Goal: Task Accomplishment & Management: Manage account settings

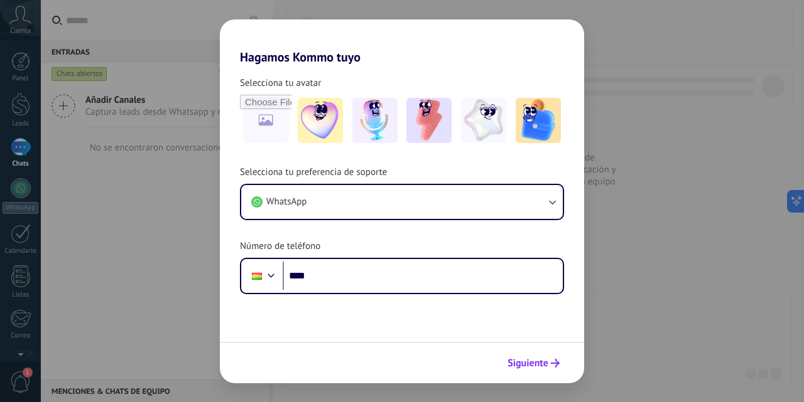
click at [543, 364] on span "Siguiente" at bounding box center [527, 363] width 41 height 9
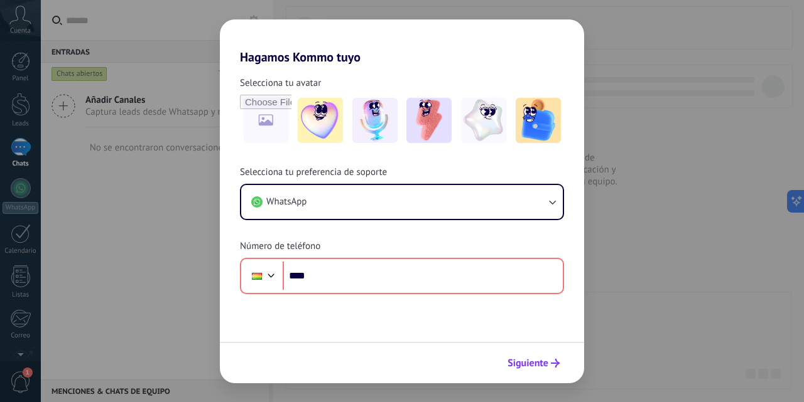
click at [529, 366] on span "Siguiente" at bounding box center [527, 363] width 41 height 9
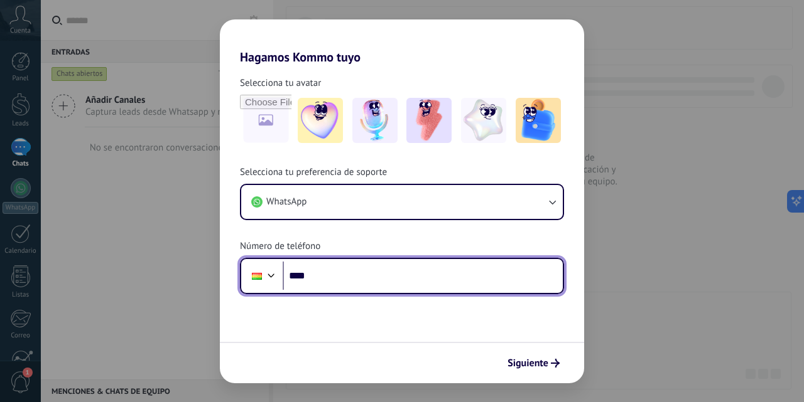
click at [341, 278] on input "****" at bounding box center [423, 276] width 280 height 29
type input "**********"
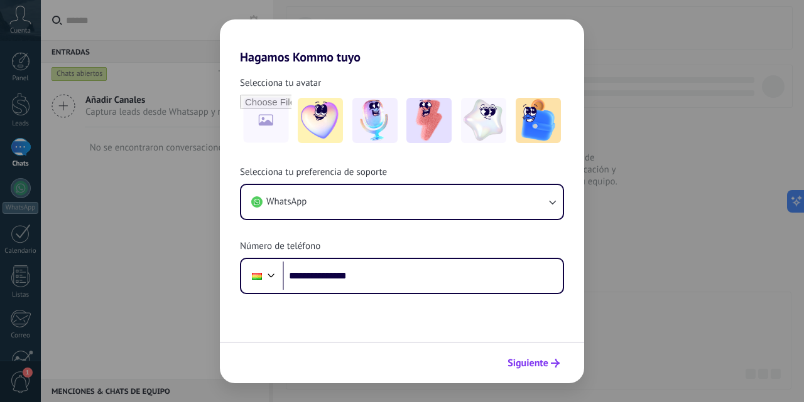
click at [530, 360] on span "Siguiente" at bounding box center [527, 363] width 41 height 9
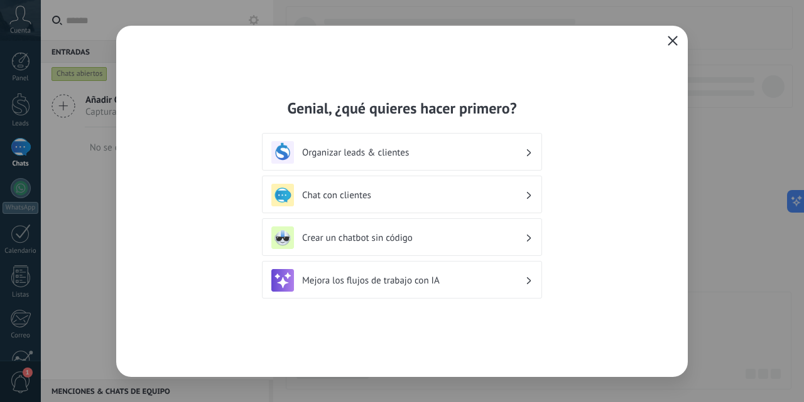
click at [674, 39] on use "button" at bounding box center [672, 40] width 9 height 9
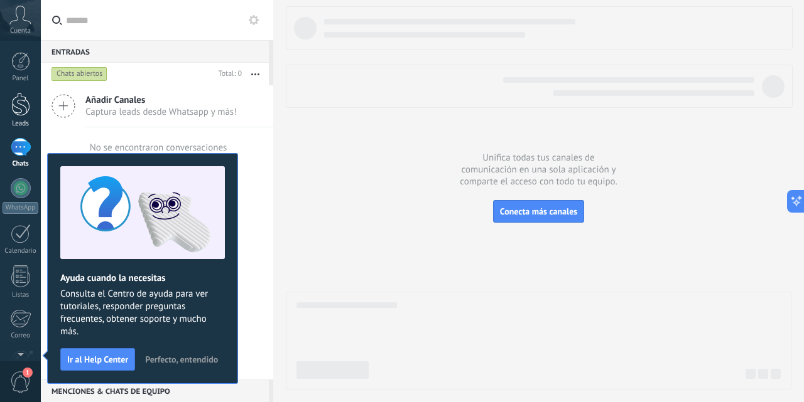
click at [23, 106] on div at bounding box center [20, 104] width 19 height 23
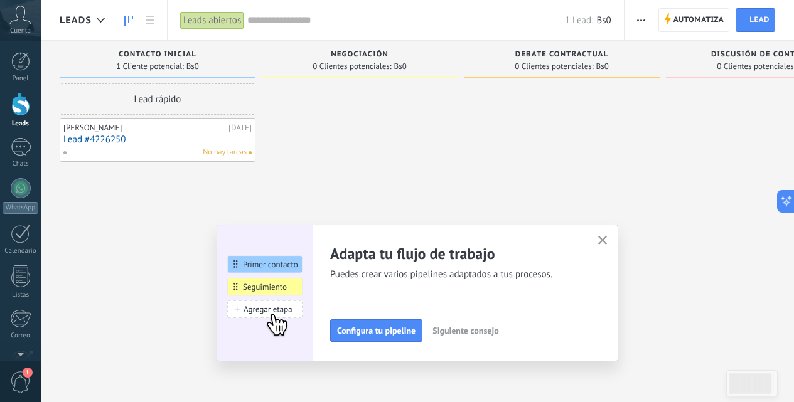
click at [605, 240] on icon "button" at bounding box center [602, 240] width 9 height 9
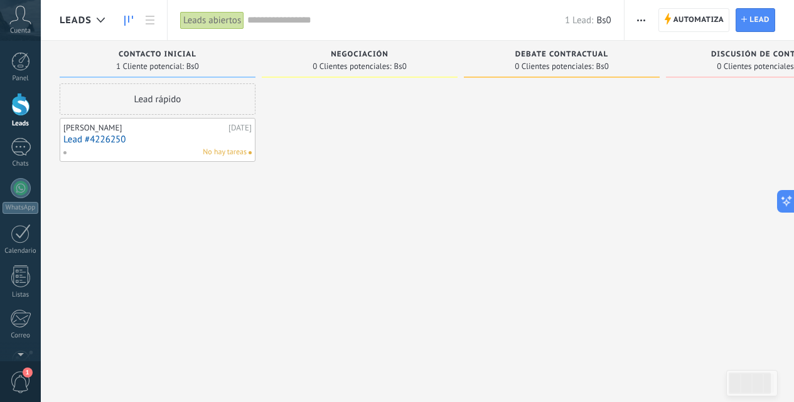
click at [649, 21] on button "button" at bounding box center [641, 20] width 18 height 24
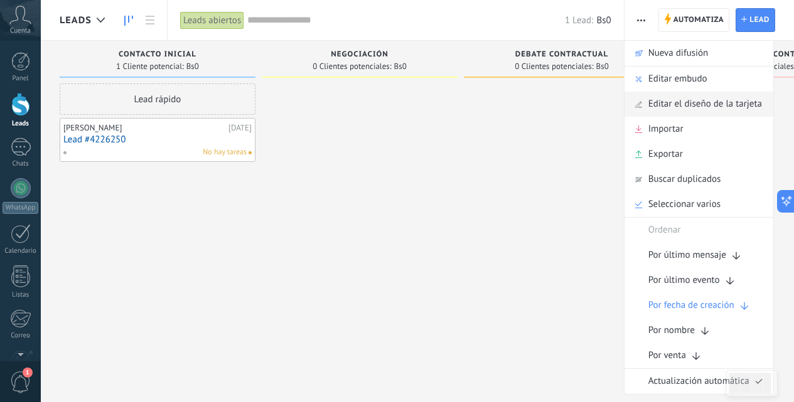
click at [664, 107] on span "Editar el diseño de la tarjeta" at bounding box center [706, 104] width 114 height 25
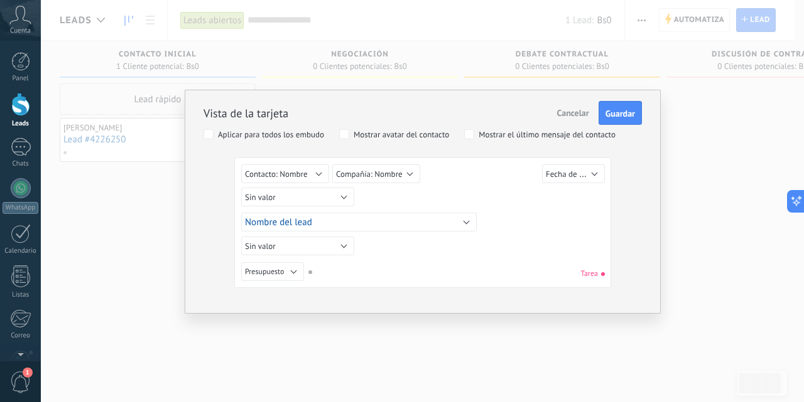
click at [568, 117] on span "Cancelar" at bounding box center [573, 112] width 32 height 11
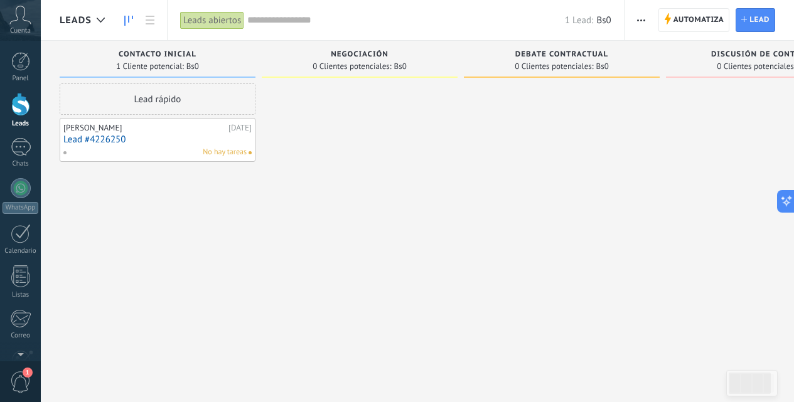
click at [646, 21] on span "button" at bounding box center [641, 20] width 8 height 24
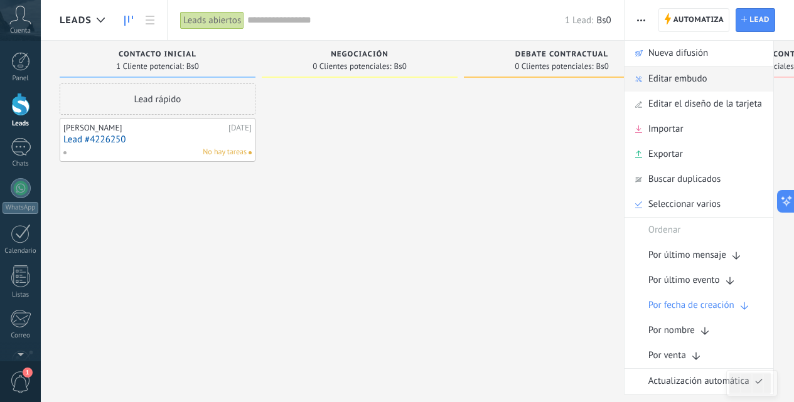
click at [660, 82] on span "Editar embudo" at bounding box center [678, 79] width 59 height 25
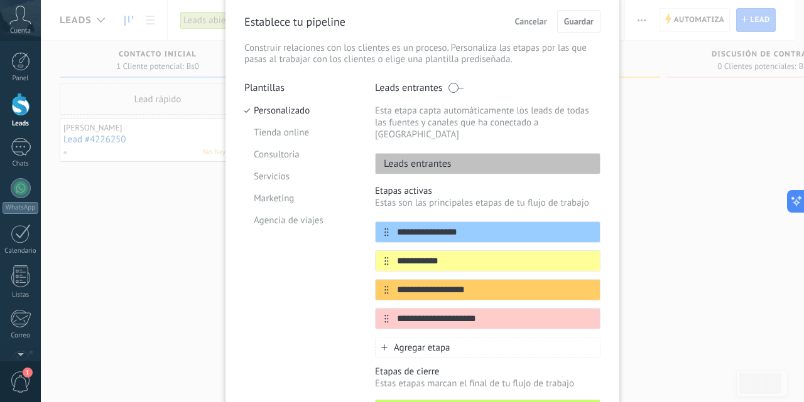
scroll to position [63, 0]
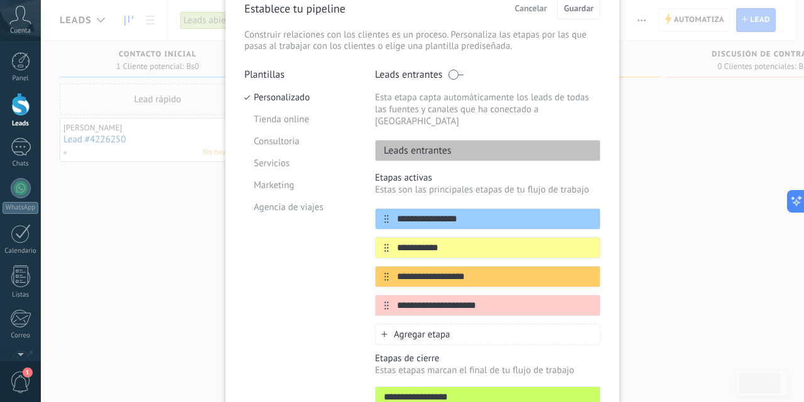
click at [526, 8] on span "Cancelar" at bounding box center [531, 8] width 32 height 9
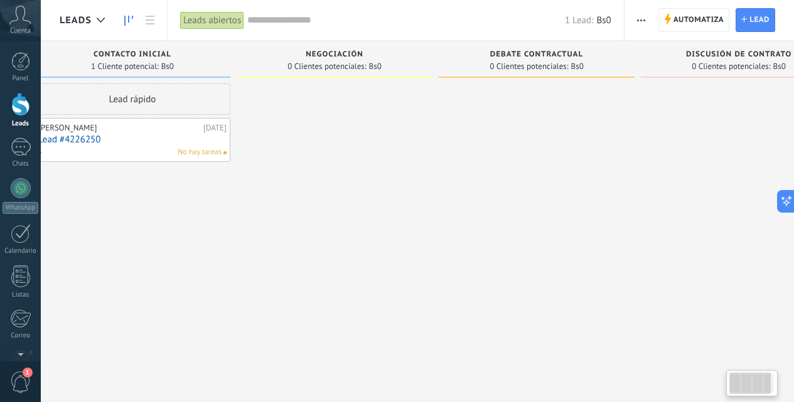
scroll to position [0, 87]
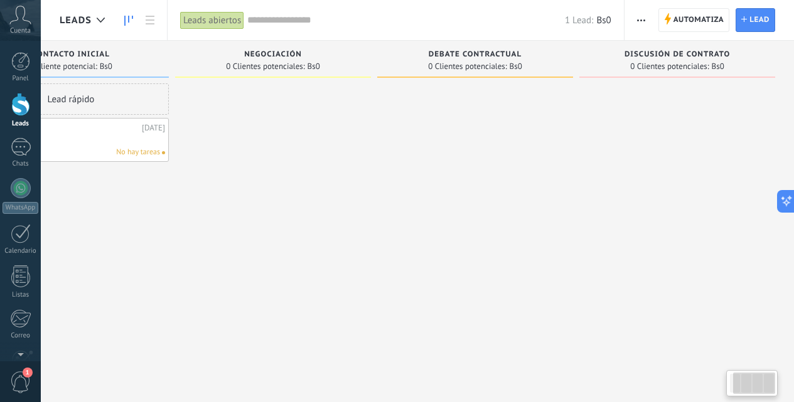
drag, startPoint x: 684, startPoint y: 65, endPoint x: 427, endPoint y: 62, distance: 257.5
click at [428, 62] on div "Leads Entrantes Solicitudes: [PHONE_NUMBER] Contacto inicial 1 Cliente potencia…" at bounding box center [383, 181] width 821 height 281
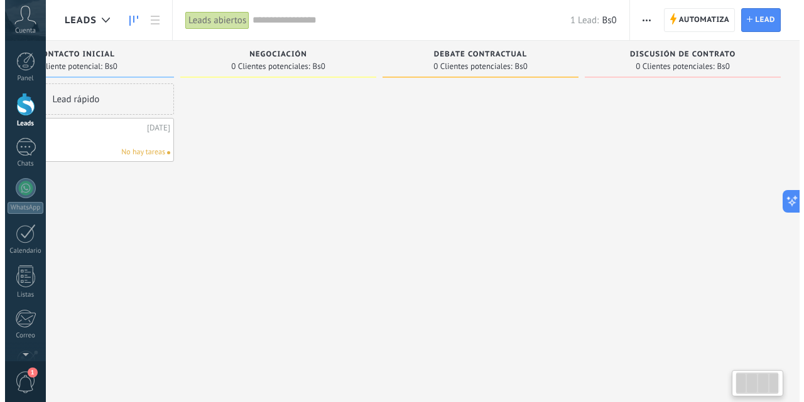
scroll to position [0, 0]
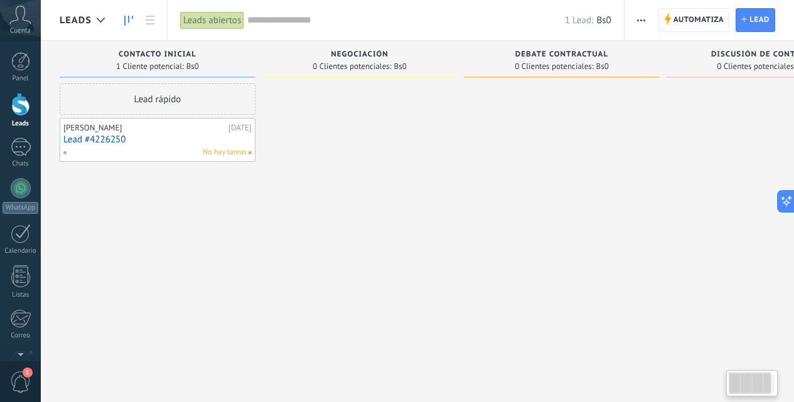
drag, startPoint x: 310, startPoint y: 99, endPoint x: 493, endPoint y: 121, distance: 184.7
click at [493, 121] on div "Leads Entrantes Solicitudes: [PHONE_NUMBER] Contacto inicial 1 Cliente potencia…" at bounding box center [470, 181] width 821 height 281
click at [642, 21] on icon "button" at bounding box center [641, 20] width 8 height 2
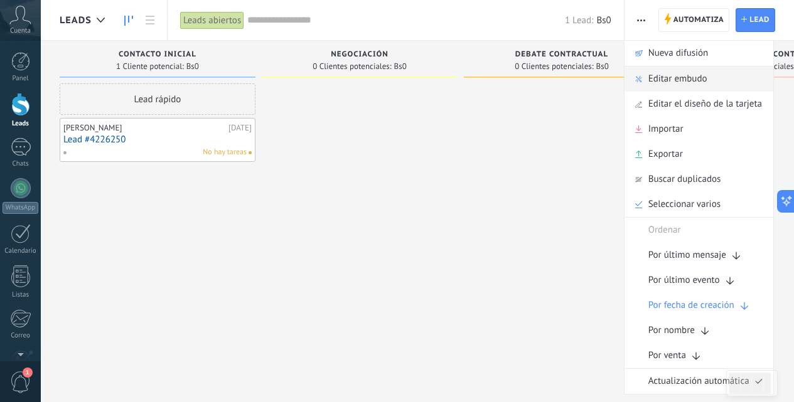
click at [670, 84] on span "Editar embudo" at bounding box center [678, 79] width 59 height 25
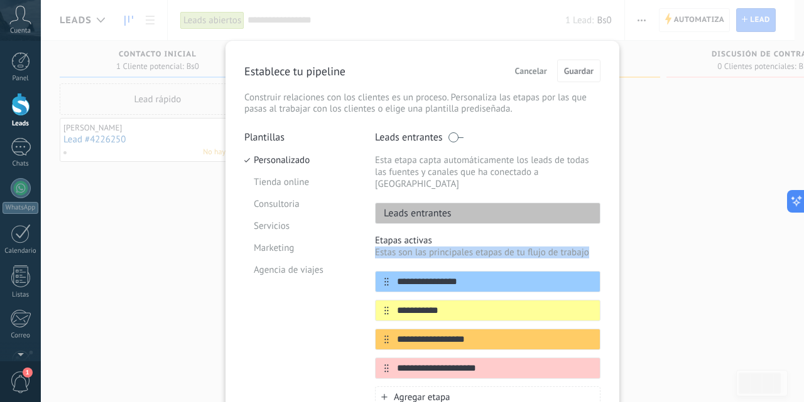
drag, startPoint x: 656, startPoint y: 269, endPoint x: 654, endPoint y: 230, distance: 39.0
click at [654, 230] on div "**********" at bounding box center [422, 201] width 763 height 402
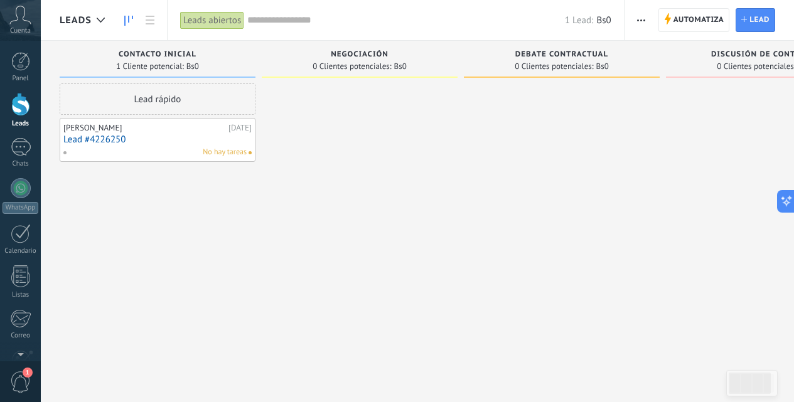
click at [640, 23] on span "button" at bounding box center [641, 20] width 8 height 24
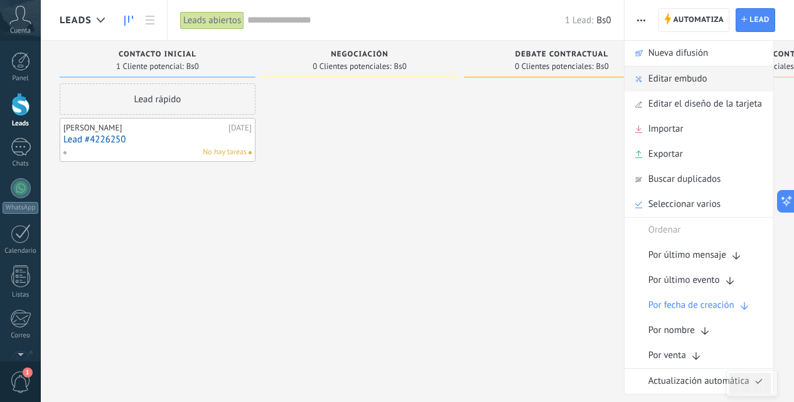
click at [678, 80] on span "Editar embudo" at bounding box center [678, 79] width 59 height 25
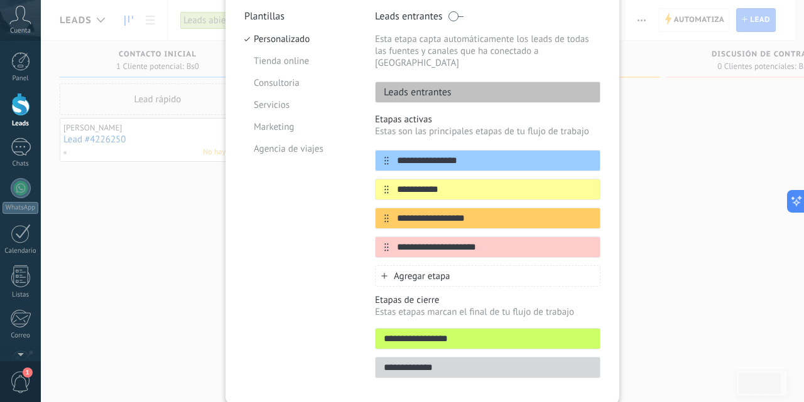
scroll to position [126, 0]
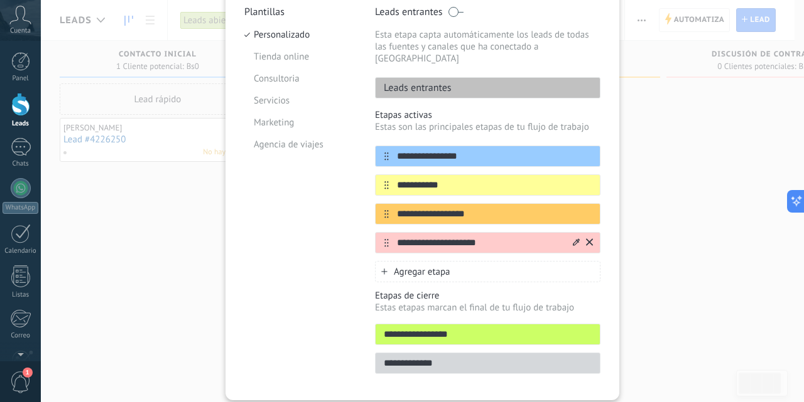
click at [588, 239] on icon at bounding box center [589, 242] width 7 height 7
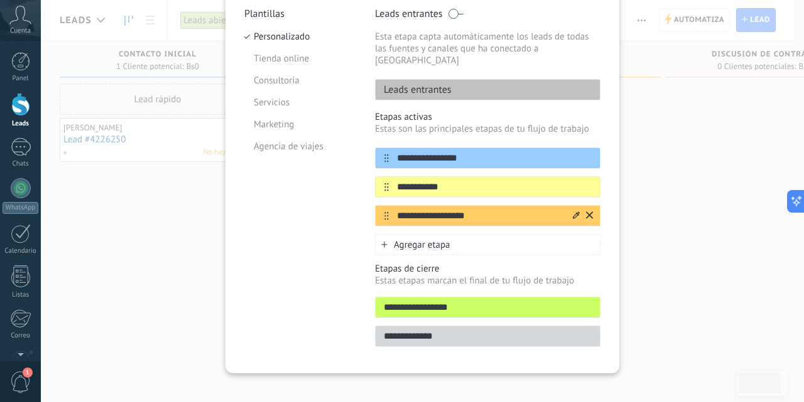
click at [590, 212] on icon at bounding box center [589, 216] width 7 height 8
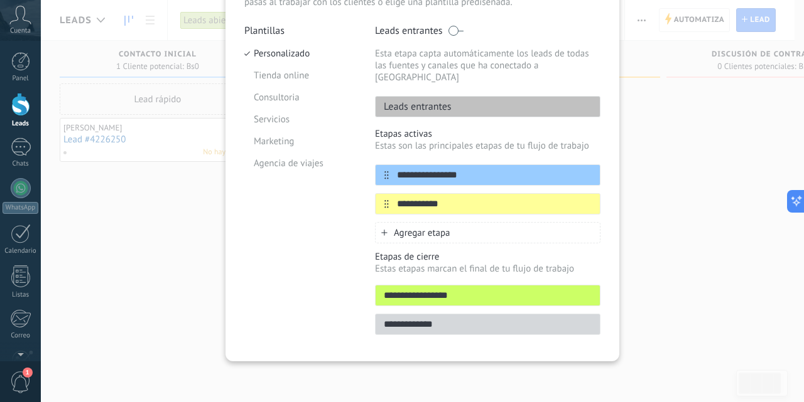
scroll to position [95, 0]
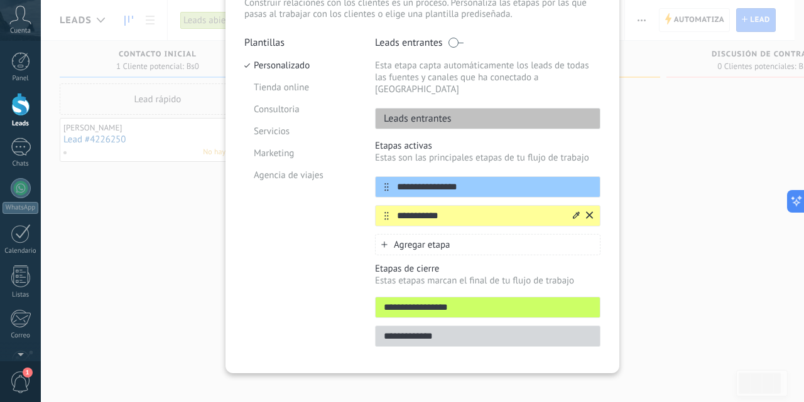
click at [589, 212] on icon at bounding box center [589, 215] width 7 height 7
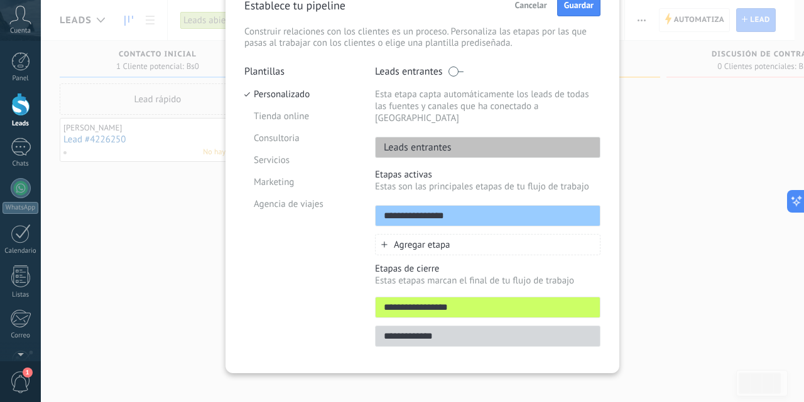
click at [419, 239] on span "Agregar etapa" at bounding box center [422, 245] width 57 height 12
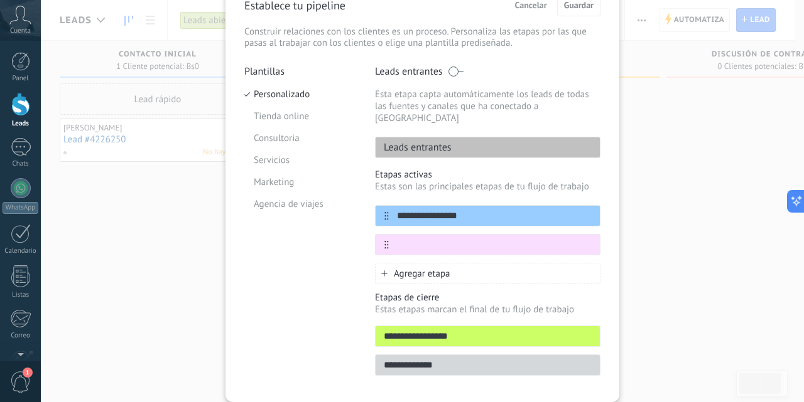
scroll to position [95, 0]
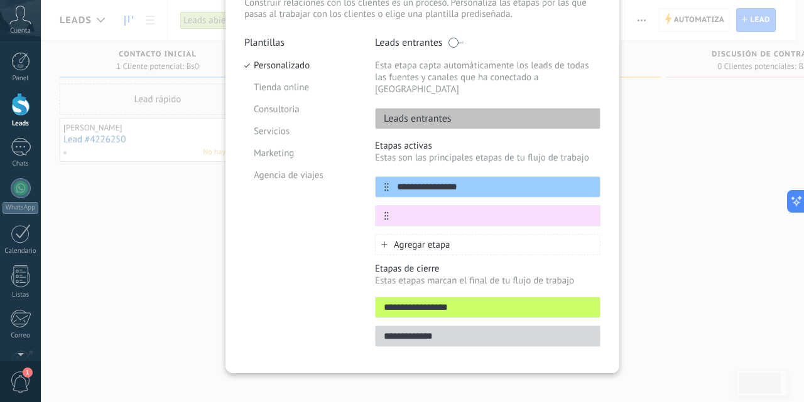
type input "*"
click at [384, 212] on icon at bounding box center [386, 216] width 4 height 8
type input "*******"
click at [419, 239] on span "Agregar etapa" at bounding box center [422, 245] width 57 height 12
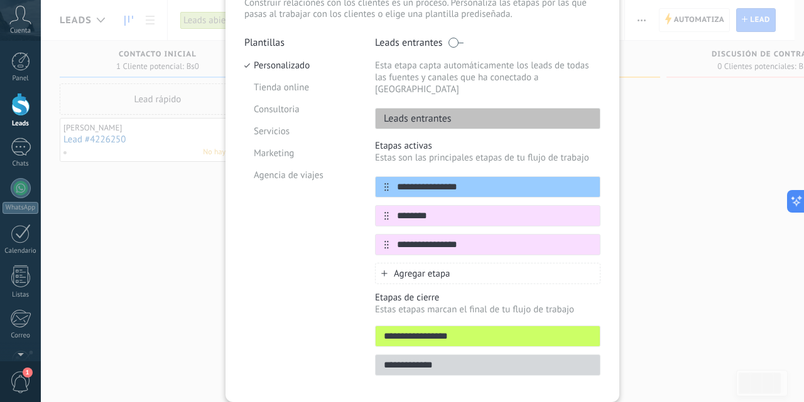
type input "**********"
click at [689, 251] on div "**********" at bounding box center [422, 201] width 763 height 402
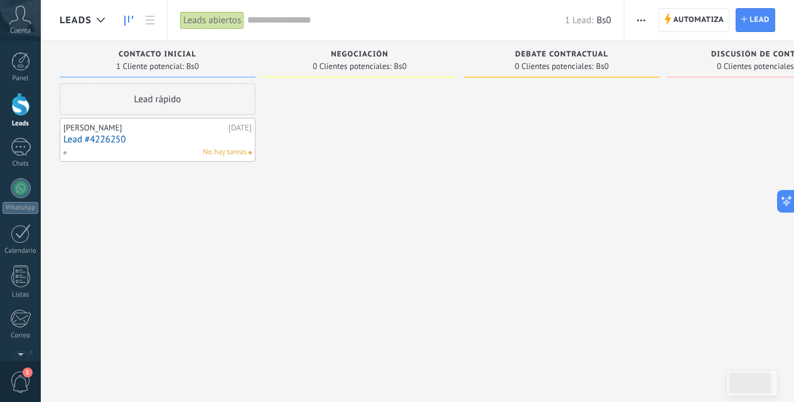
click at [638, 19] on use "button" at bounding box center [641, 20] width 8 height 2
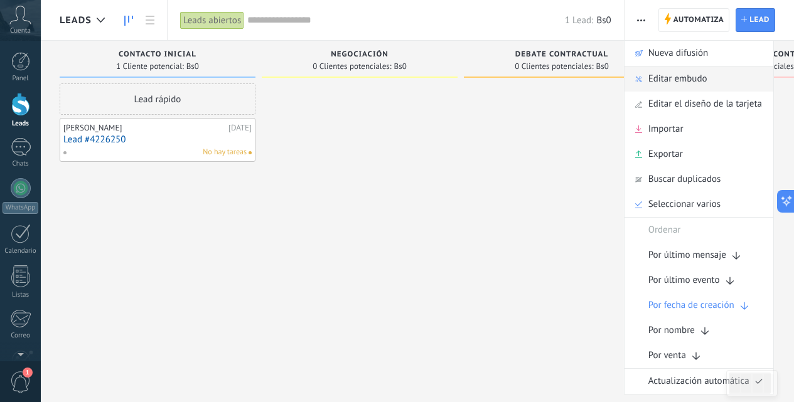
click at [658, 85] on span "Editar embudo" at bounding box center [678, 79] width 59 height 25
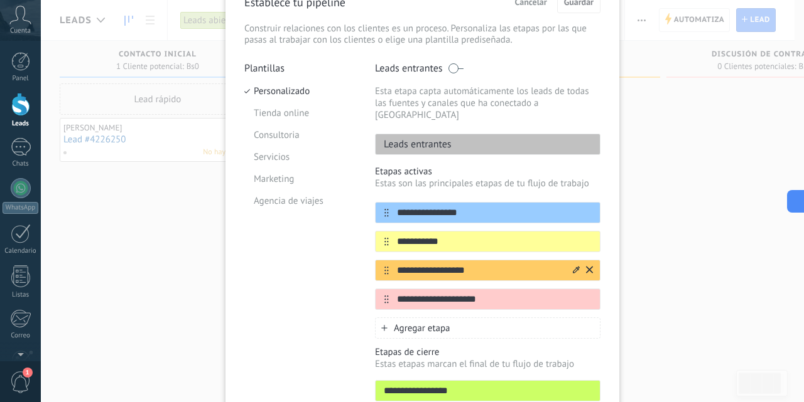
scroll to position [126, 0]
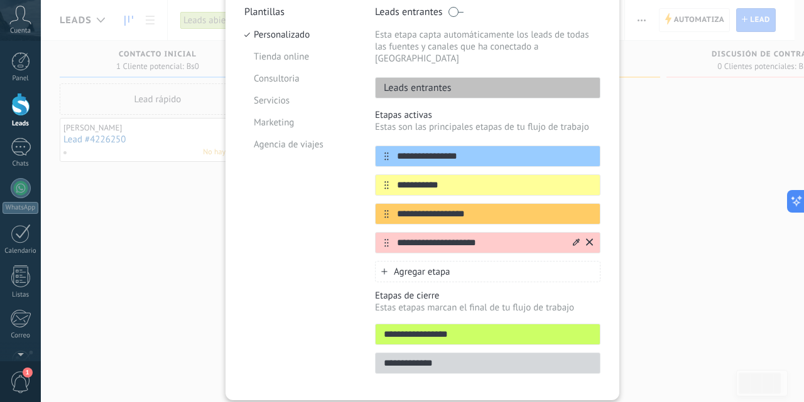
click at [588, 239] on icon at bounding box center [589, 242] width 7 height 7
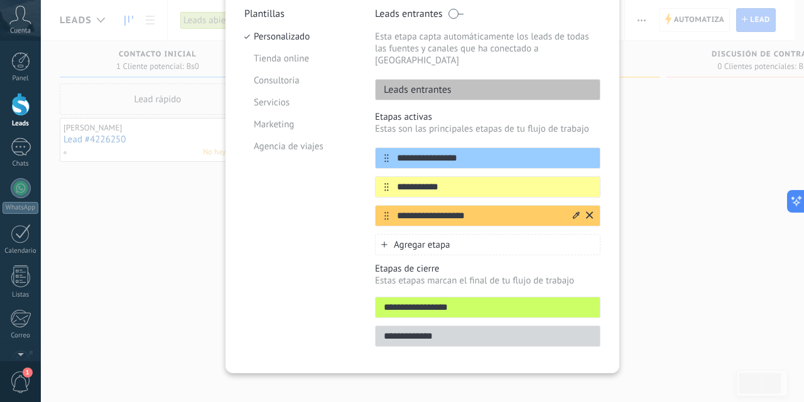
click at [588, 212] on icon at bounding box center [589, 215] width 7 height 7
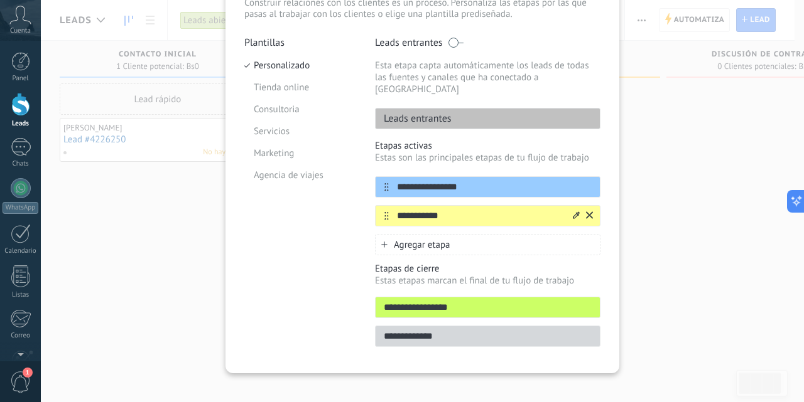
click at [586, 212] on icon at bounding box center [589, 216] width 7 height 8
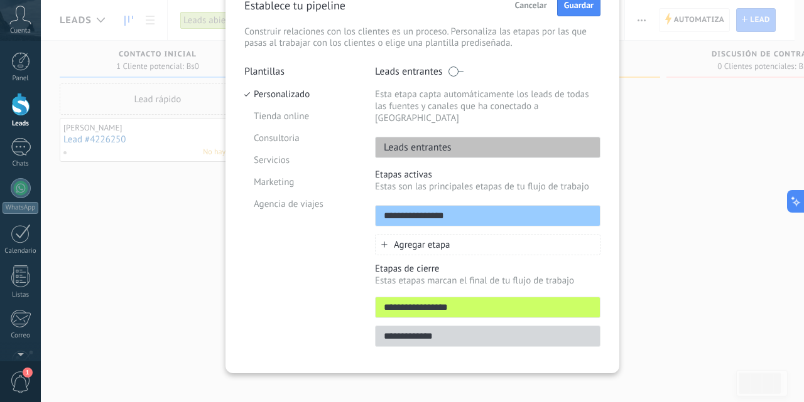
click at [397, 239] on span "Agregar etapa" at bounding box center [422, 245] width 57 height 12
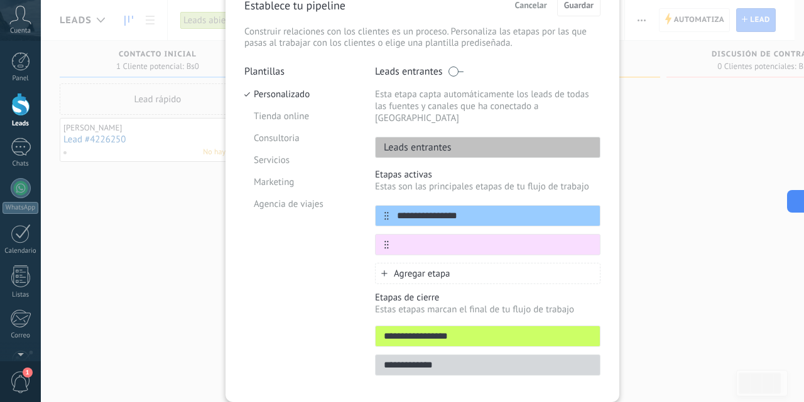
scroll to position [95, 0]
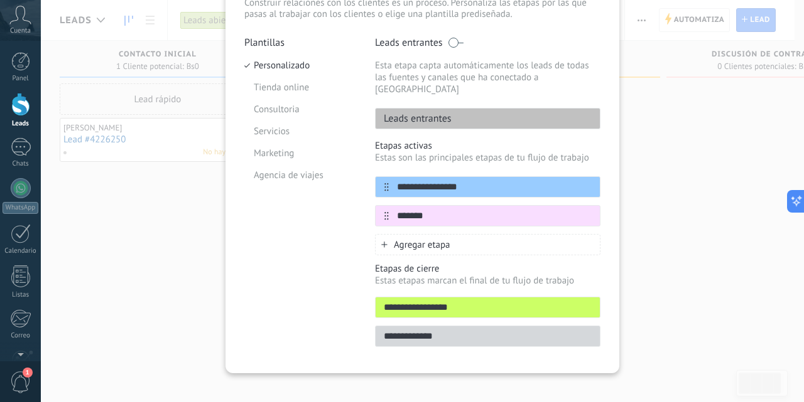
type input "*******"
click at [422, 239] on span "Agregar etapa" at bounding box center [422, 245] width 57 height 12
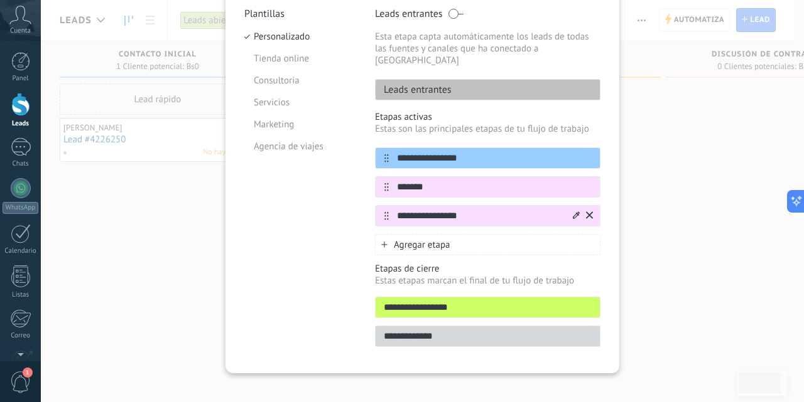
scroll to position [0, 0]
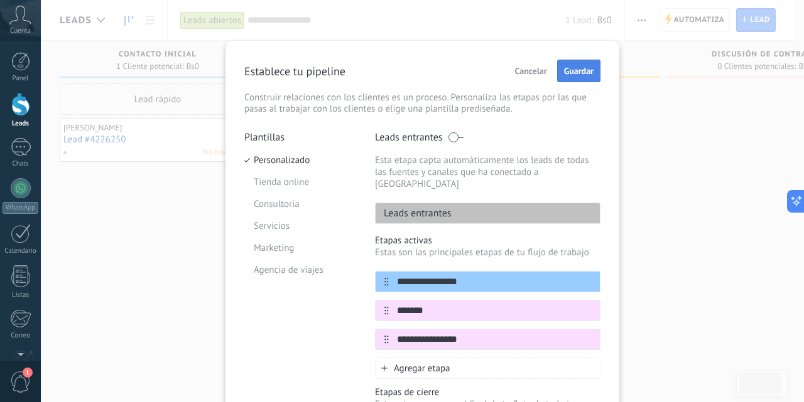
type input "**********"
click at [576, 72] on span "Guardar" at bounding box center [579, 71] width 30 height 9
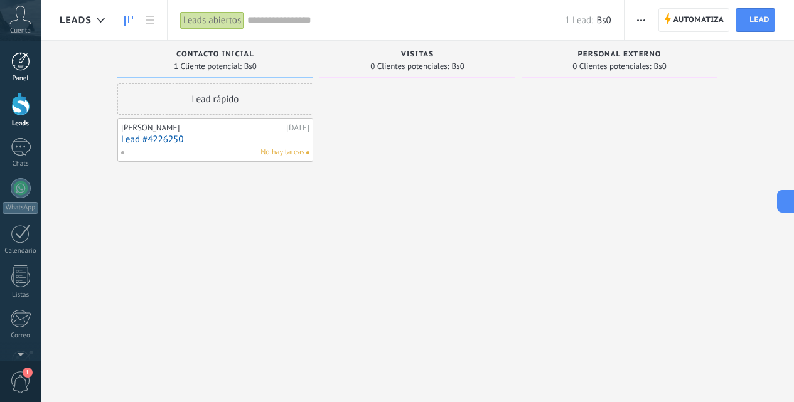
click at [21, 66] on div at bounding box center [20, 61] width 19 height 19
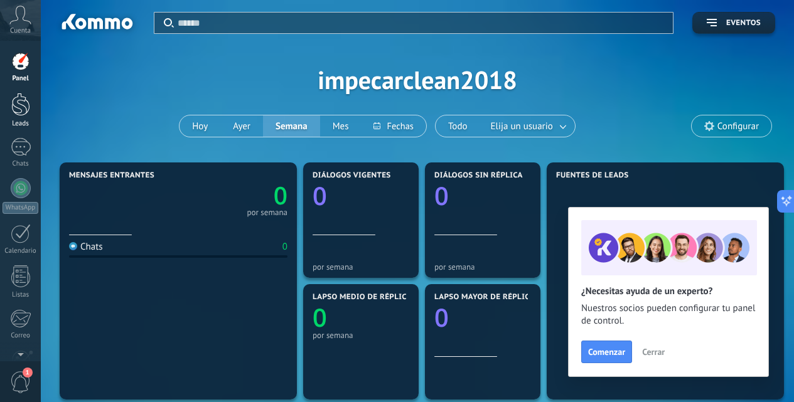
click at [19, 102] on div at bounding box center [20, 104] width 19 height 23
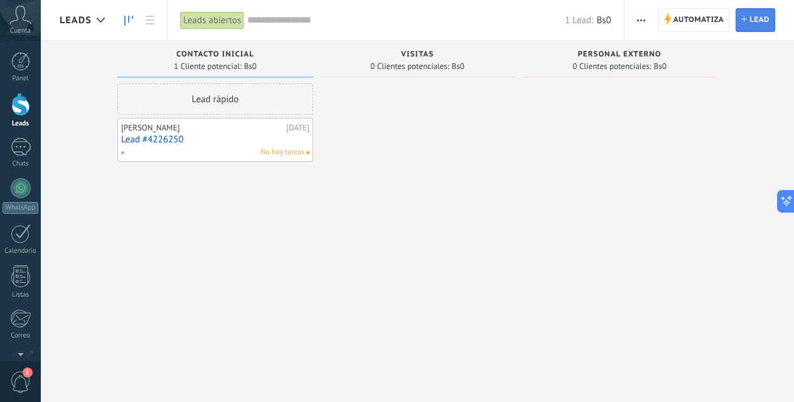
click at [745, 24] on link "Lead Nuevo lead" at bounding box center [756, 20] width 40 height 24
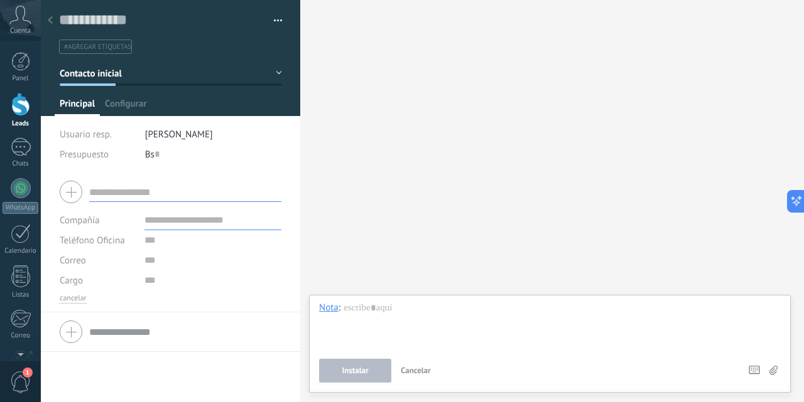
click at [272, 21] on button "button" at bounding box center [273, 20] width 18 height 19
click at [244, 45] on span "Administrar etiquetas" at bounding box center [229, 42] width 87 height 25
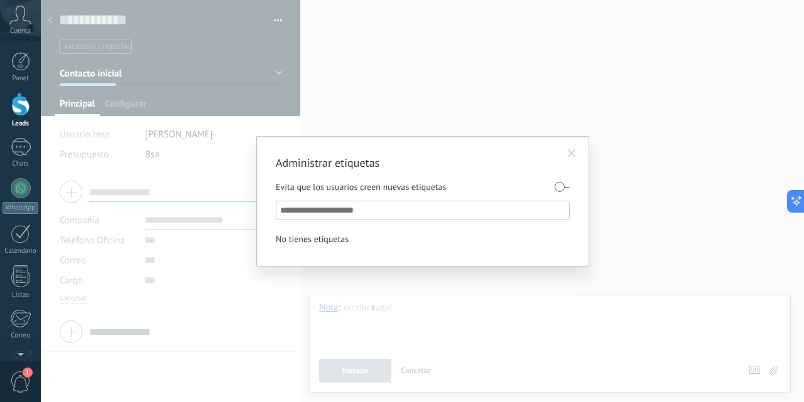
click at [570, 151] on span at bounding box center [572, 153] width 8 height 9
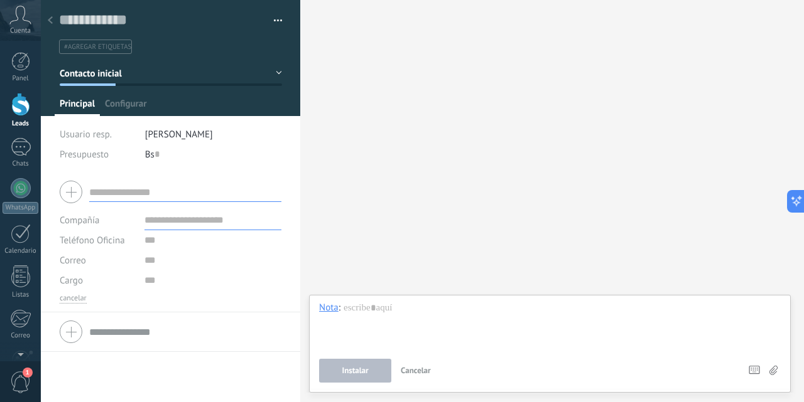
click at [275, 20] on button "button" at bounding box center [273, 20] width 18 height 19
click at [273, 73] on button "Contacto inicial" at bounding box center [171, 73] width 222 height 23
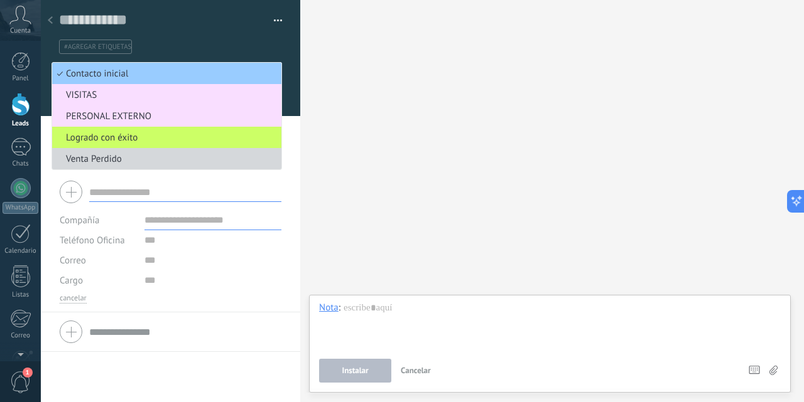
click at [277, 20] on button "button" at bounding box center [273, 20] width 18 height 19
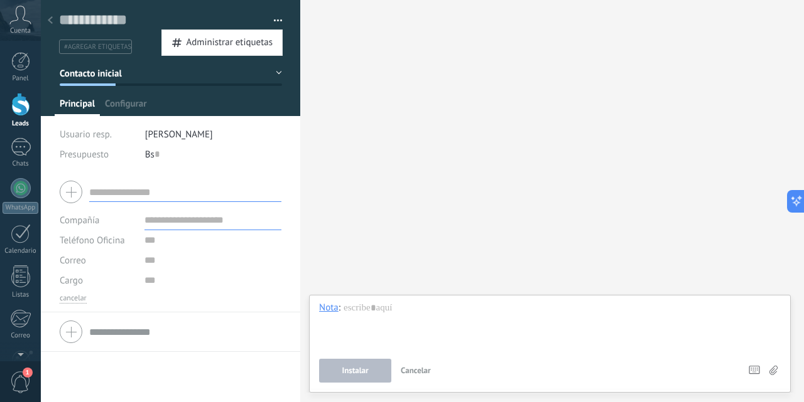
click at [140, 201] on input "text" at bounding box center [185, 192] width 192 height 20
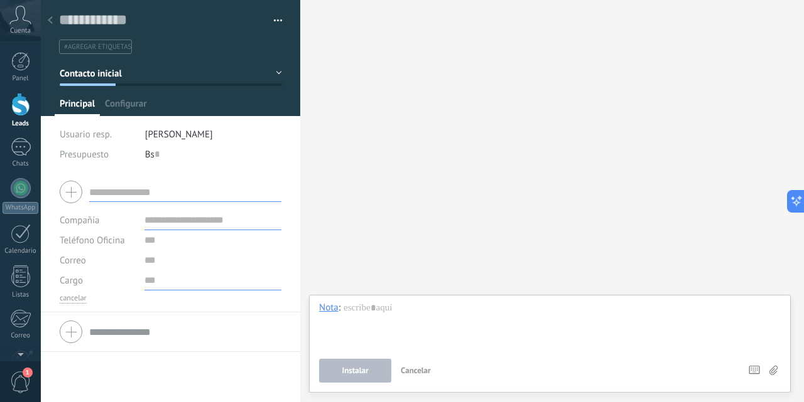
click at [146, 283] on input "text" at bounding box center [212, 281] width 137 height 20
click at [72, 298] on button "cancelar" at bounding box center [73, 299] width 27 height 10
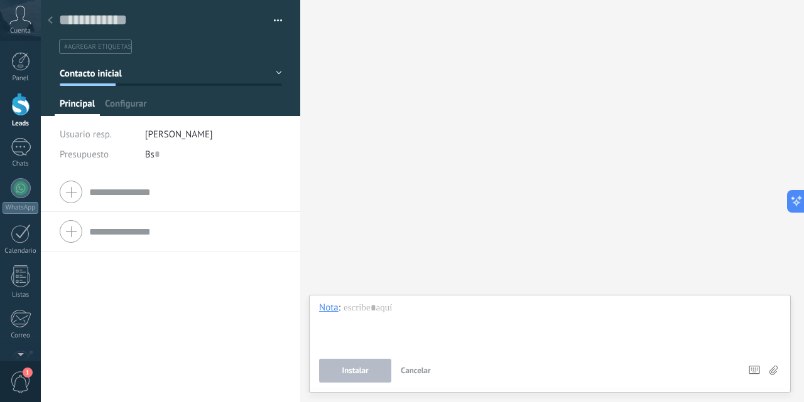
click at [72, 193] on div at bounding box center [171, 191] width 222 height 31
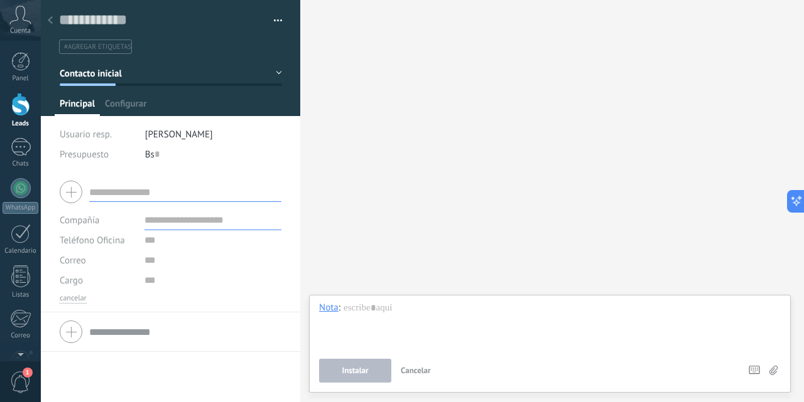
click at [278, 50] on div "#agregar etiquetas" at bounding box center [171, 43] width 224 height 22
click at [273, 72] on button "Contacto inicial" at bounding box center [171, 73] width 222 height 23
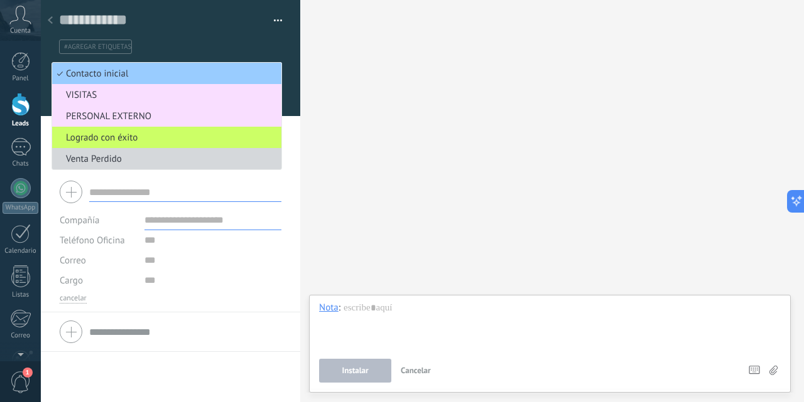
click at [279, 23] on div "Guardar y crear Administrar etiquetas #agregar etiquetas" at bounding box center [171, 27] width 260 height 54
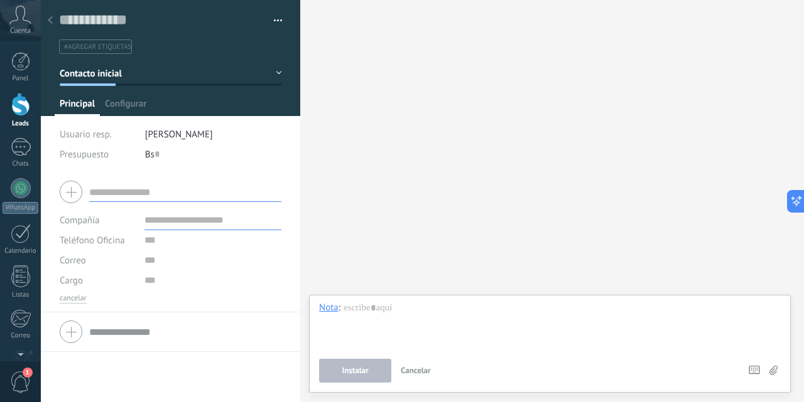
click at [275, 72] on button "Contacto inicial" at bounding box center [171, 73] width 222 height 23
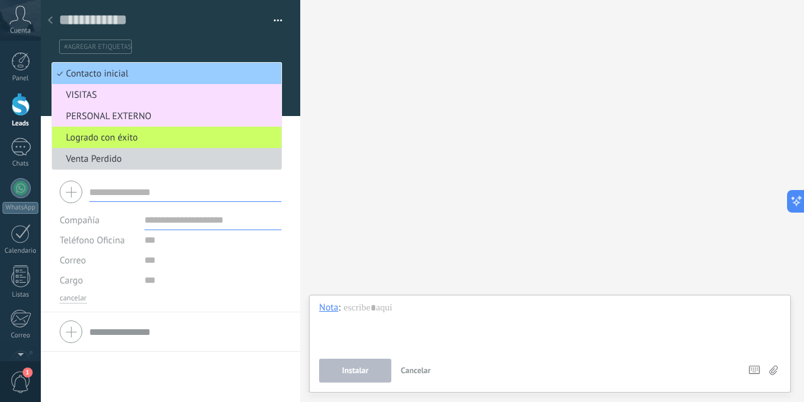
click at [276, 35] on div "#agregar etiquetas" at bounding box center [171, 43] width 224 height 22
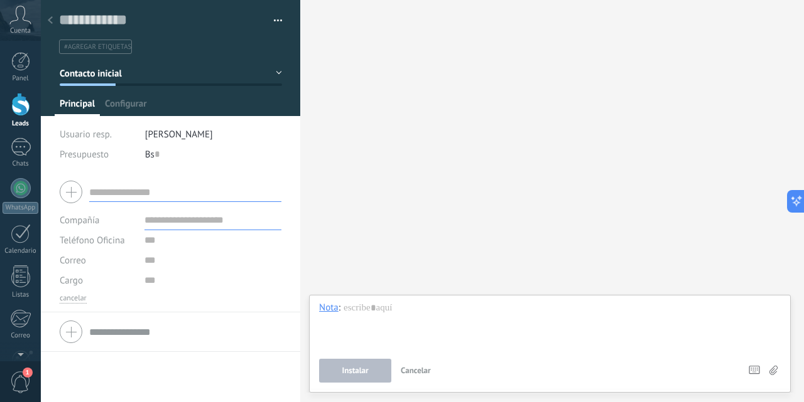
click at [139, 197] on input "text" at bounding box center [185, 192] width 192 height 20
click at [274, 72] on button "Contacto inicial" at bounding box center [171, 73] width 222 height 23
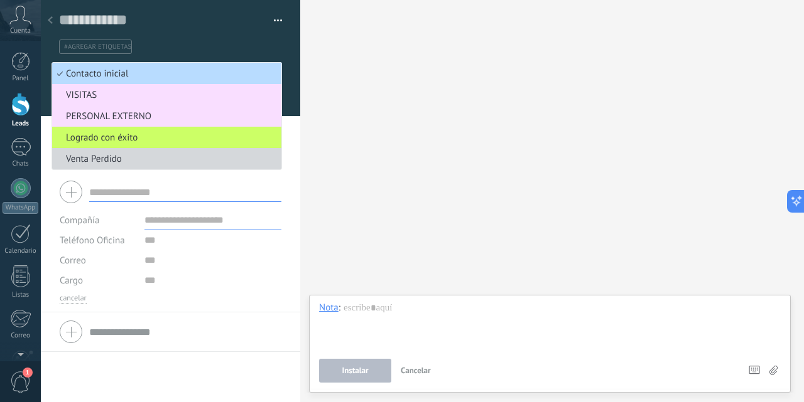
click at [181, 77] on span "Contacto inicial" at bounding box center [164, 74] width 225 height 12
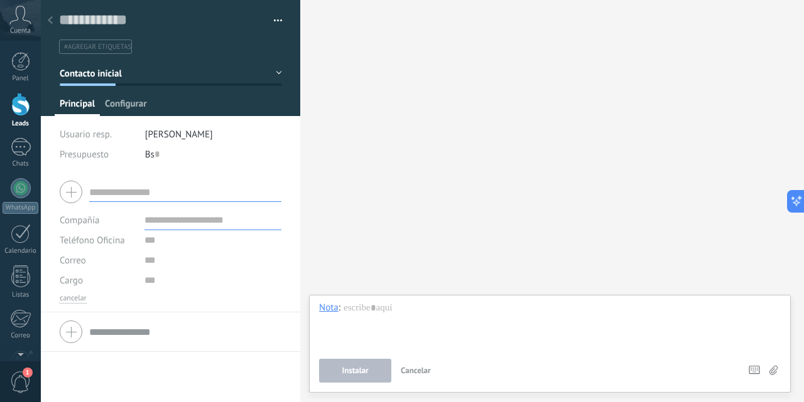
click at [138, 104] on span "Configurar" at bounding box center [125, 107] width 41 height 18
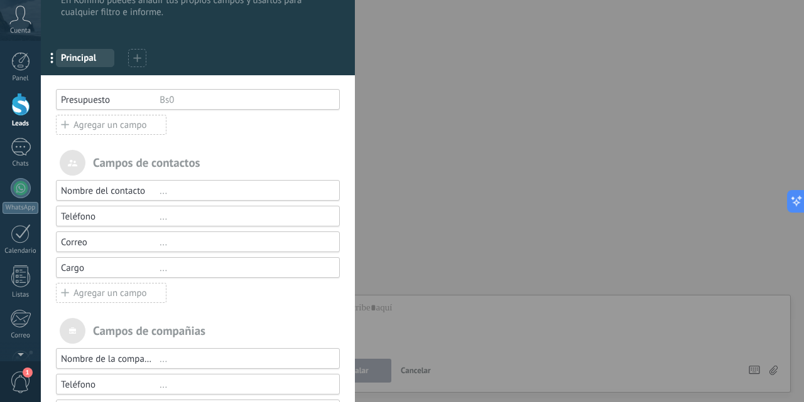
scroll to position [63, 0]
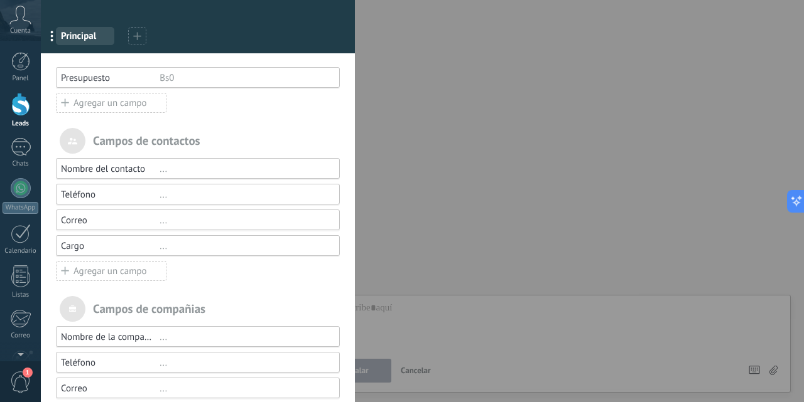
click at [143, 219] on div "Correo" at bounding box center [110, 221] width 99 height 12
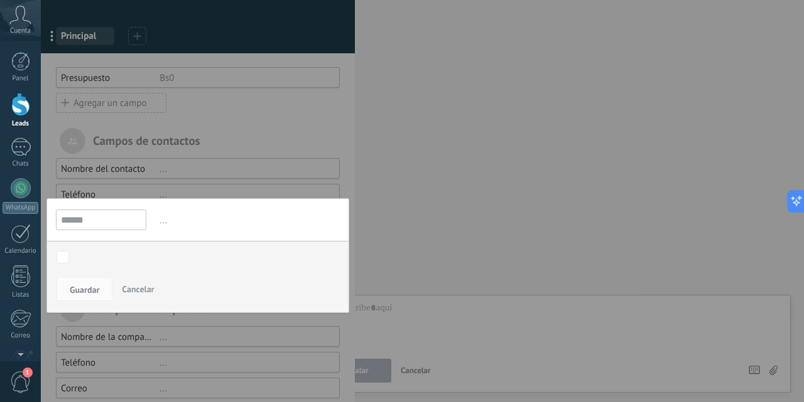
click at [132, 291] on span "Cancelar" at bounding box center [138, 289] width 32 height 11
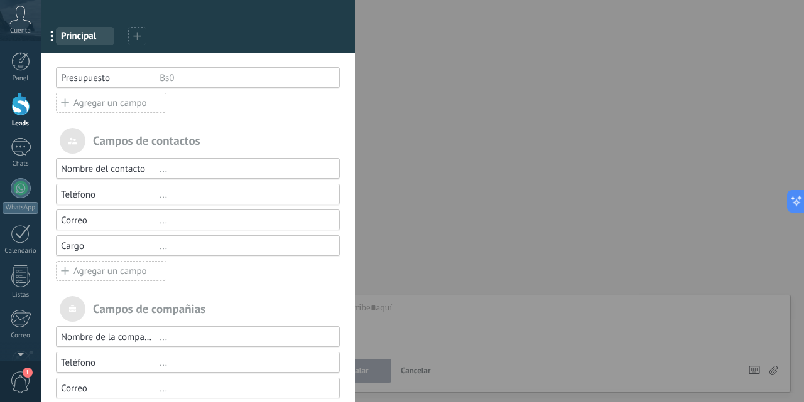
click at [132, 265] on div "Agregar un campo" at bounding box center [111, 271] width 111 height 20
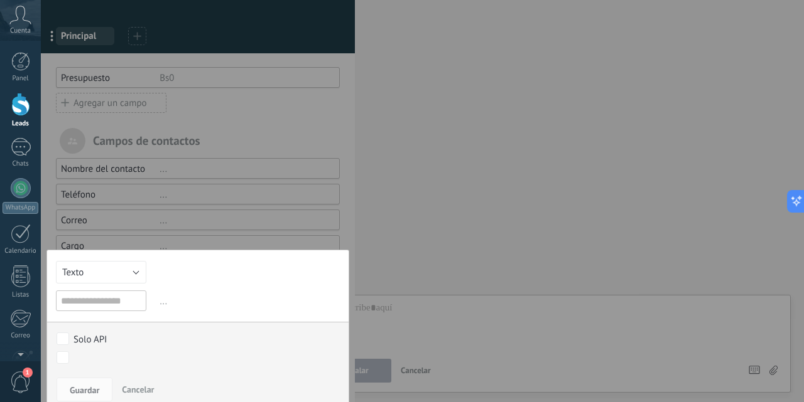
scroll to position [126, 0]
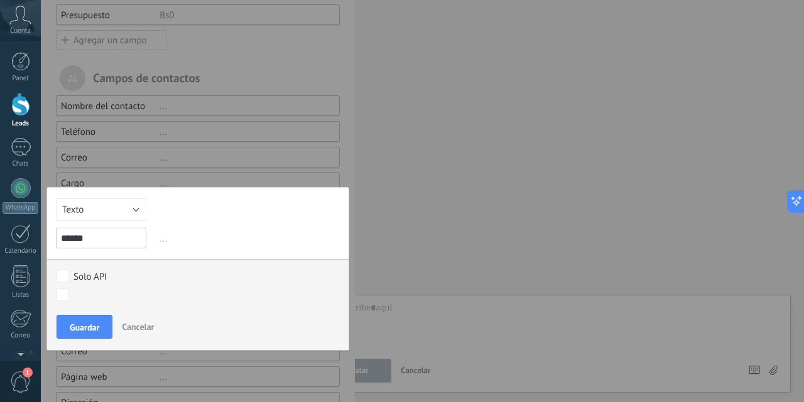
type input "******"
click at [134, 211] on button "Texto" at bounding box center [101, 209] width 90 height 23
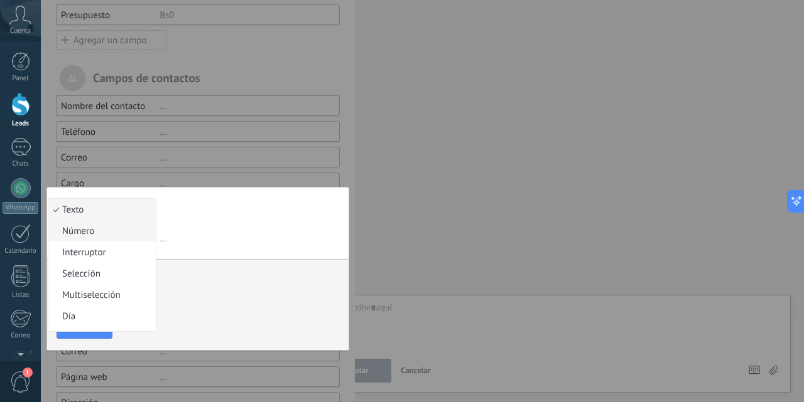
click at [110, 229] on span "Número" at bounding box center [100, 231] width 104 height 12
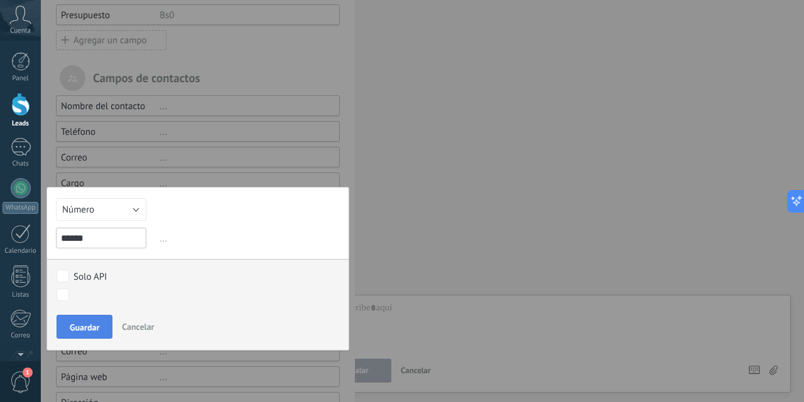
click at [85, 327] on span "Guardar" at bounding box center [85, 327] width 30 height 9
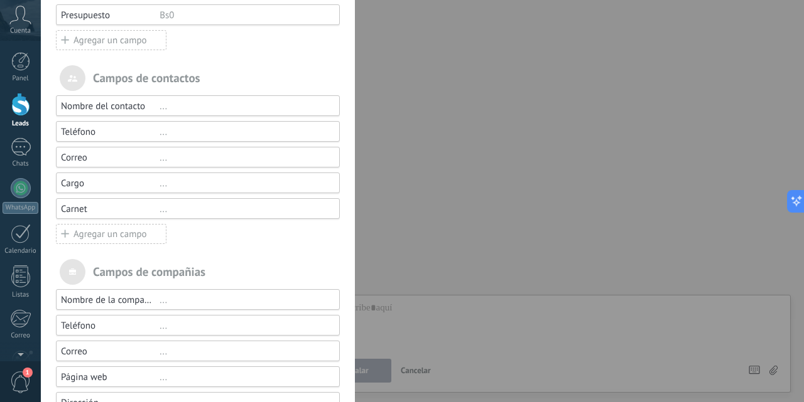
click at [163, 185] on div "..." at bounding box center [243, 184] width 169 height 12
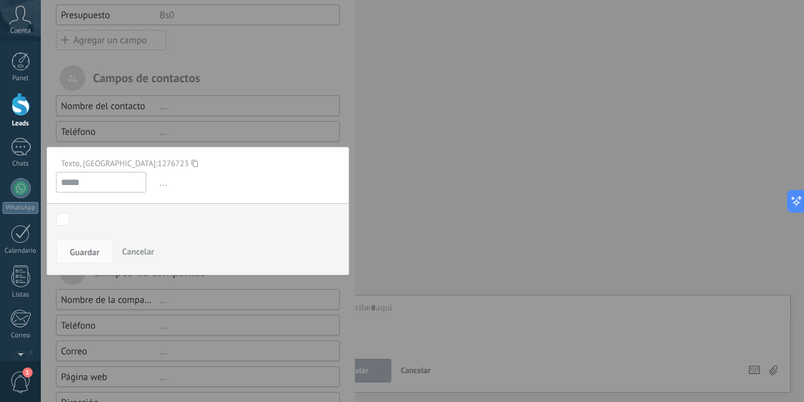
click at [141, 254] on span "Cancelar" at bounding box center [138, 251] width 32 height 11
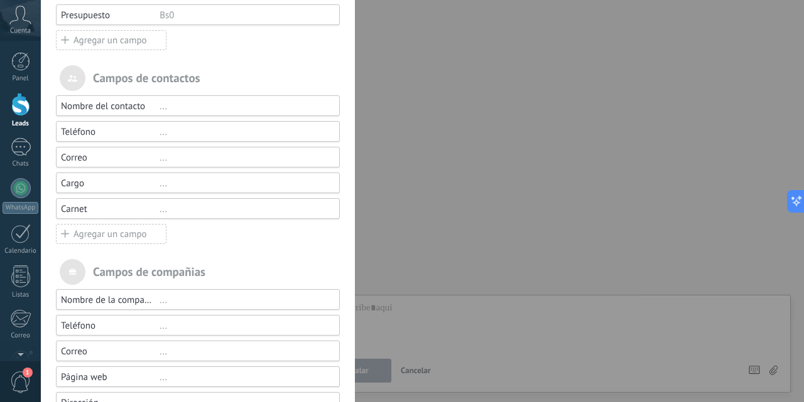
click at [113, 236] on div "Agregar un campo" at bounding box center [111, 234] width 111 height 20
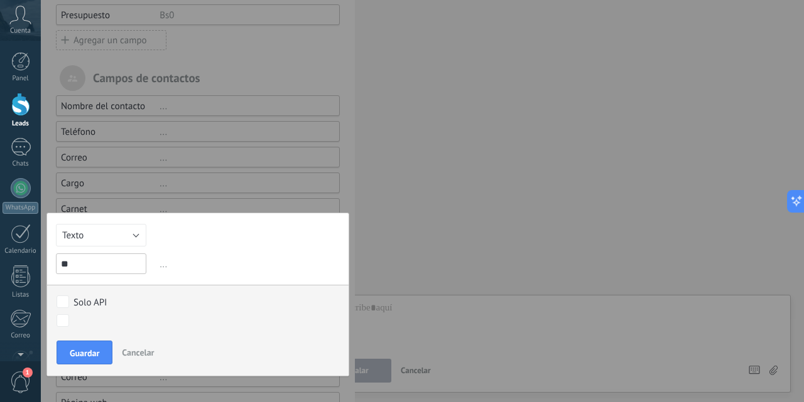
type input "*"
type input "*****"
click at [132, 234] on button "Texto" at bounding box center [101, 235] width 90 height 23
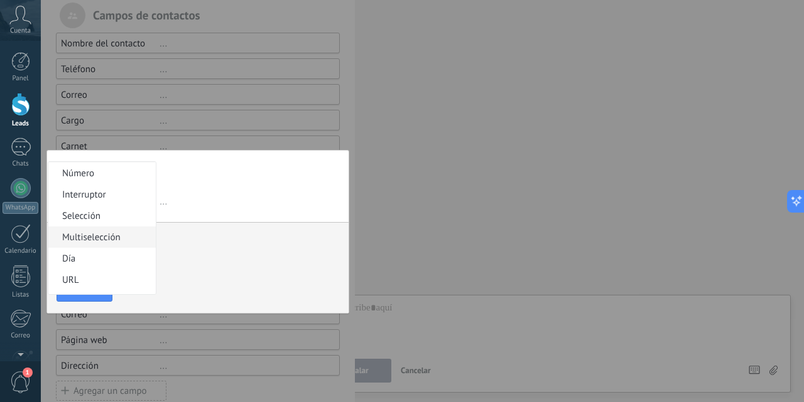
scroll to position [0, 0]
click at [84, 173] on span "Texto" at bounding box center [100, 173] width 104 height 12
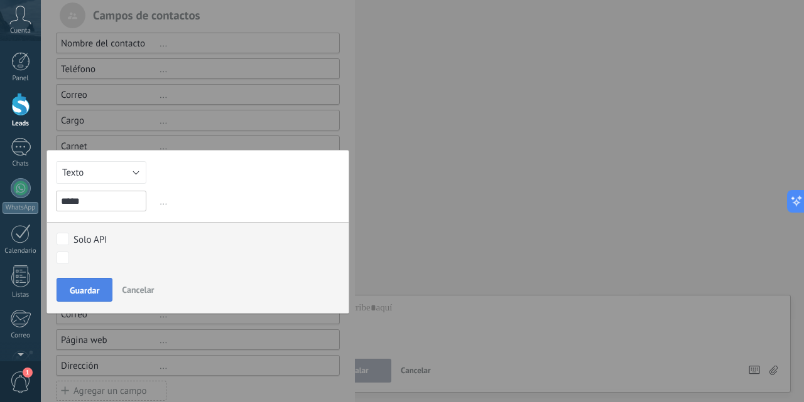
click at [83, 291] on span "Guardar" at bounding box center [85, 290] width 30 height 9
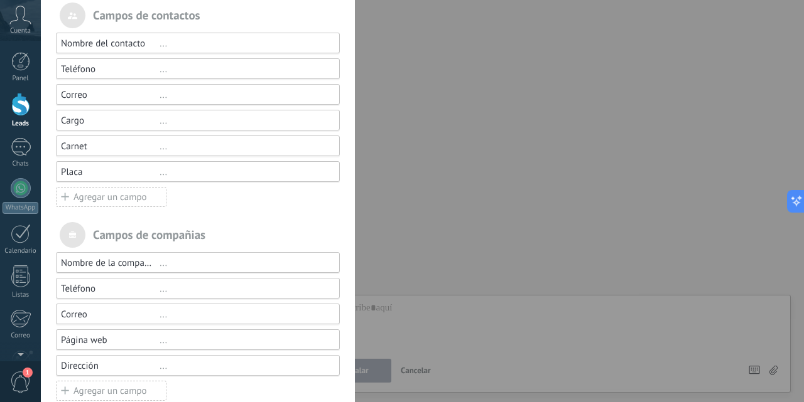
click at [98, 199] on div "Agregar un campo" at bounding box center [111, 197] width 111 height 20
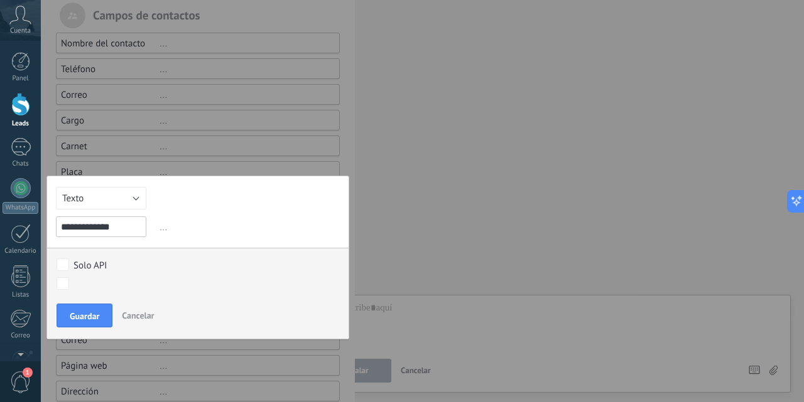
click at [64, 223] on input "**********" at bounding box center [101, 227] width 90 height 21
type input "**********"
click at [89, 316] on span "Guardar" at bounding box center [85, 316] width 30 height 9
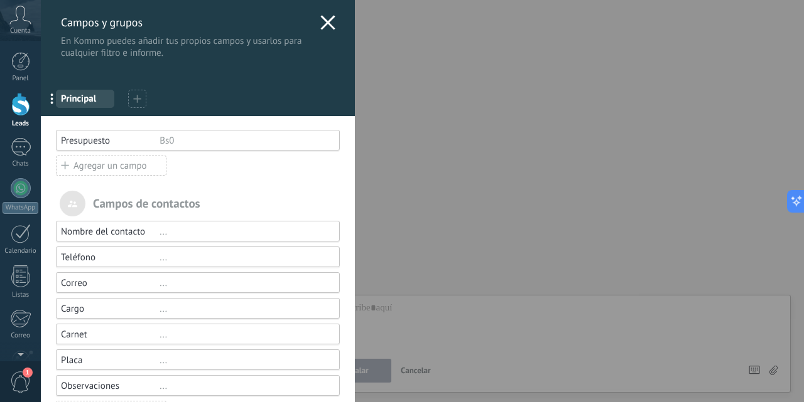
click at [324, 21] on use at bounding box center [327, 22] width 14 height 14
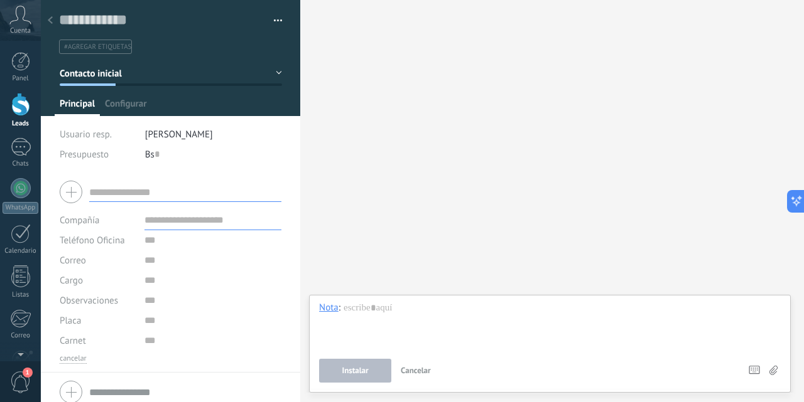
scroll to position [10, 0]
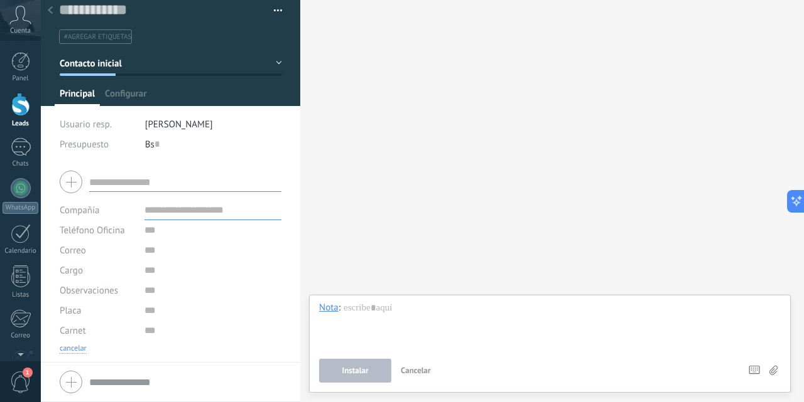
click at [79, 348] on button "cancelar" at bounding box center [73, 349] width 27 height 10
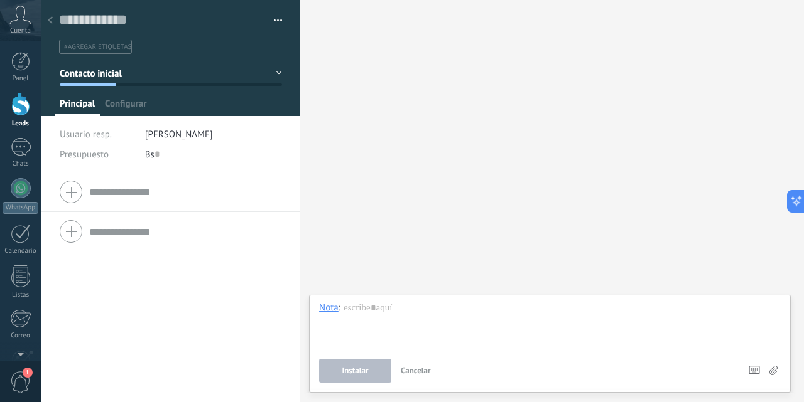
click at [234, 100] on div "Principal Configurar" at bounding box center [171, 107] width 232 height 18
click at [122, 107] on span "Configurar" at bounding box center [125, 107] width 41 height 18
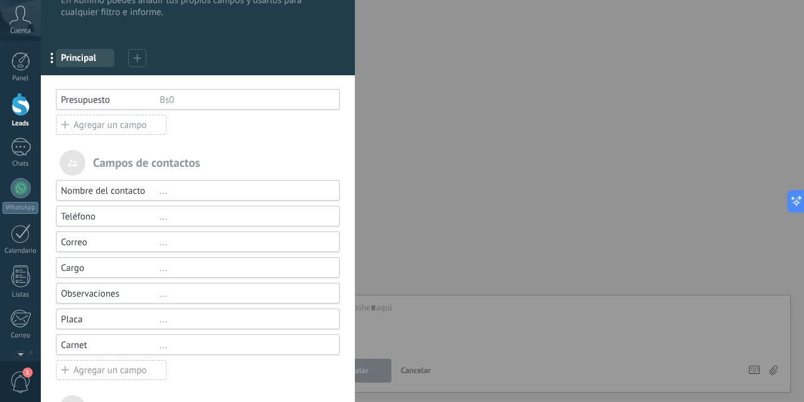
scroll to position [63, 0]
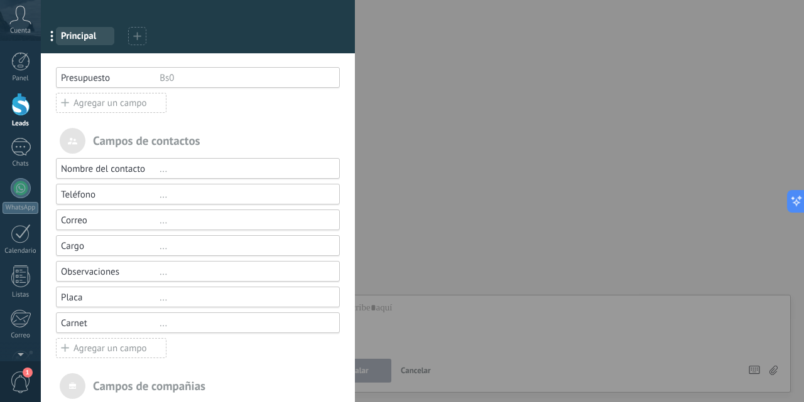
click at [161, 224] on div "..." at bounding box center [243, 221] width 169 height 12
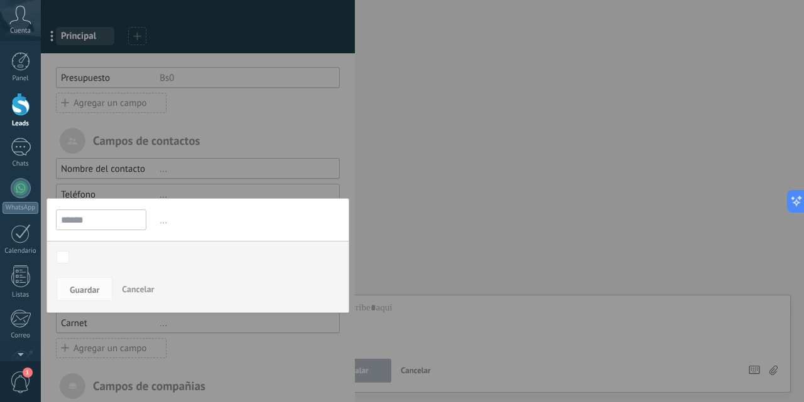
click at [140, 289] on span "Cancelar" at bounding box center [138, 289] width 32 height 11
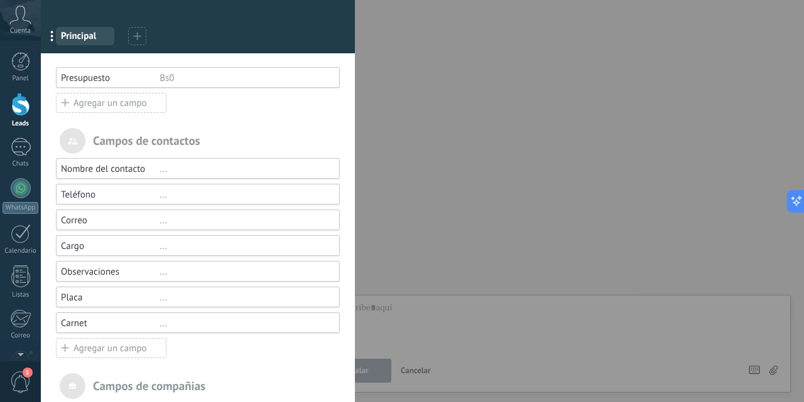
click at [163, 301] on div "..." at bounding box center [243, 298] width 169 height 12
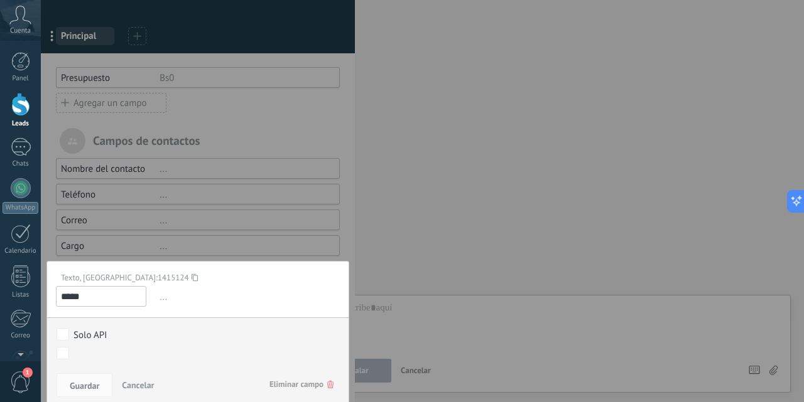
click at [165, 243] on div at bounding box center [198, 256] width 314 height 639
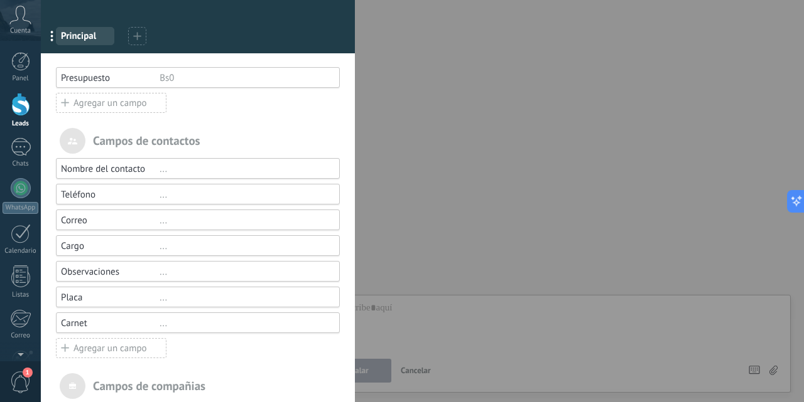
click at [160, 225] on div "..." at bounding box center [243, 221] width 169 height 12
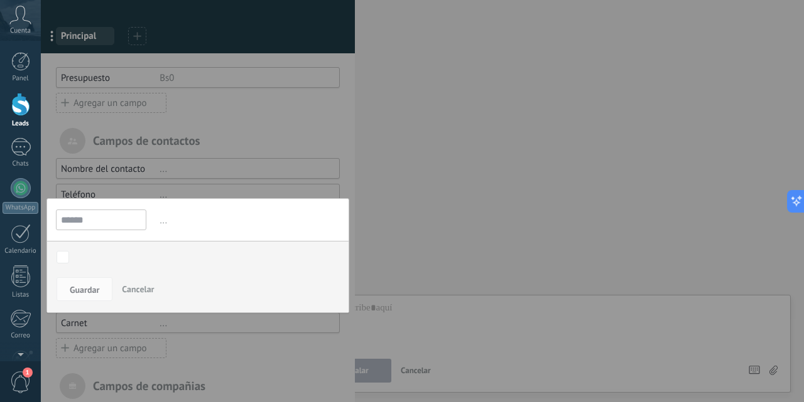
click at [139, 288] on span "Cancelar" at bounding box center [138, 289] width 32 height 11
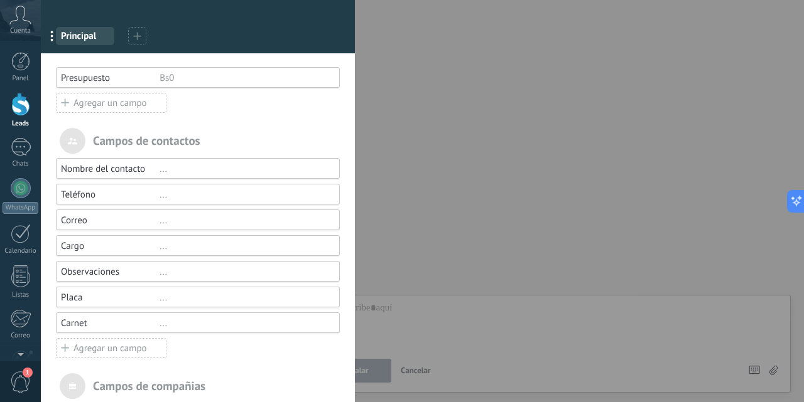
click at [159, 275] on div "..." at bounding box center [243, 272] width 169 height 12
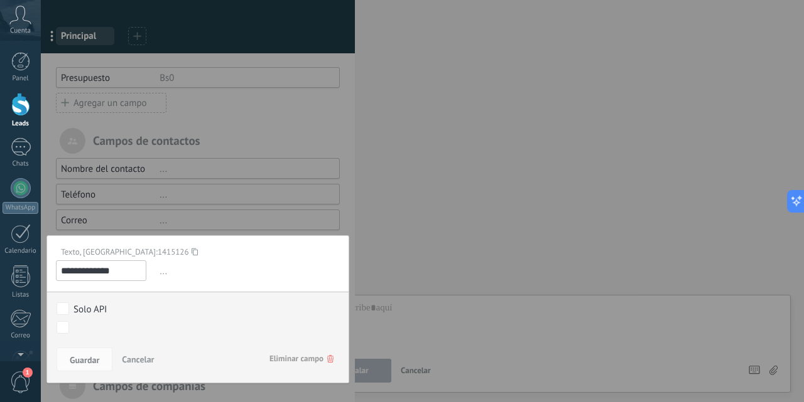
click at [171, 217] on div at bounding box center [198, 256] width 314 height 639
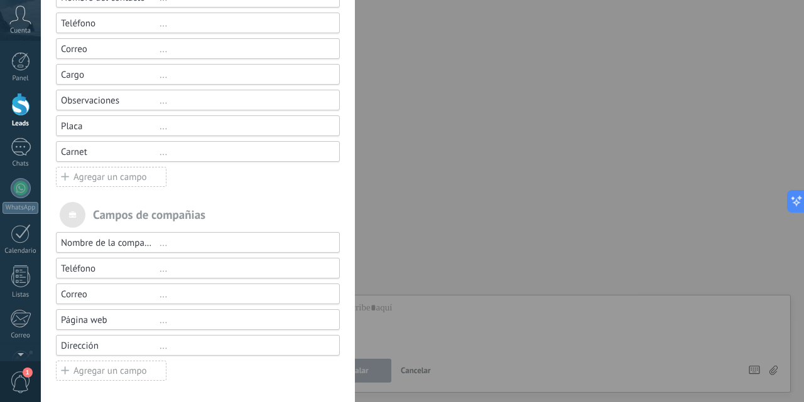
scroll to position [0, 0]
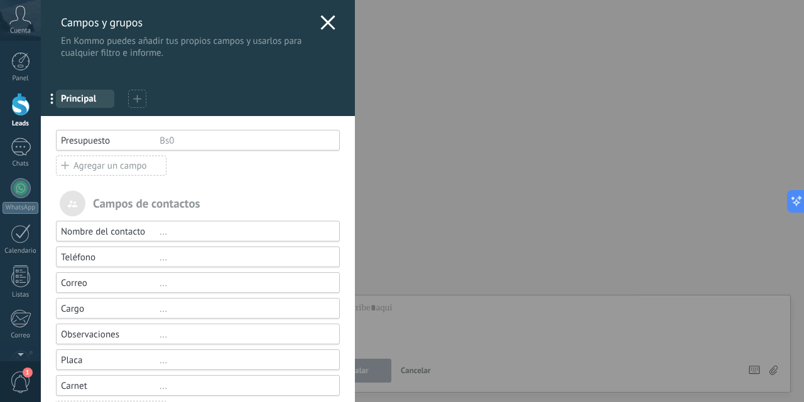
click at [320, 19] on use at bounding box center [327, 22] width 14 height 14
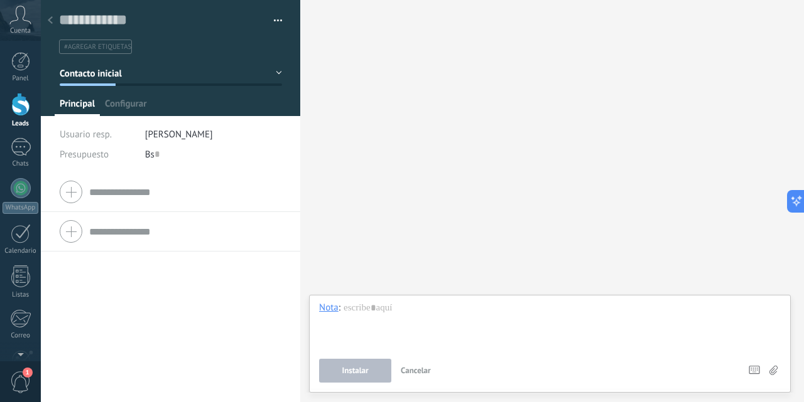
click at [664, 74] on div "Buscar Carga más Participantes: 0 Agregar usuario Bots: 0" at bounding box center [552, 201] width 504 height 402
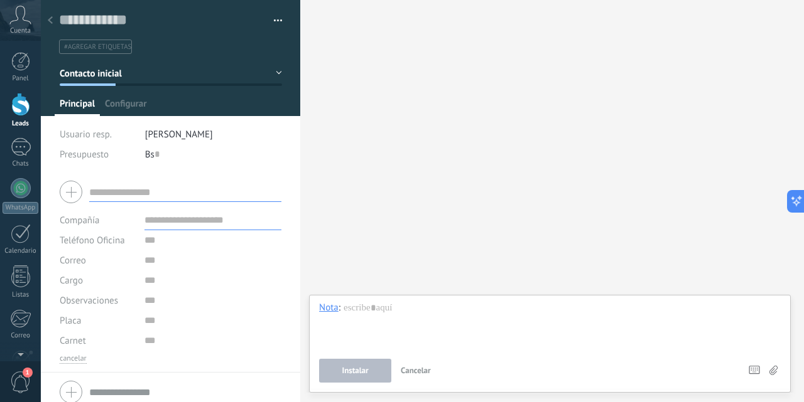
click at [119, 194] on input "text" at bounding box center [185, 192] width 192 height 20
type input "**********"
click at [175, 245] on input "text" at bounding box center [212, 240] width 137 height 20
click at [144, 343] on input "numeric" at bounding box center [212, 341] width 137 height 20
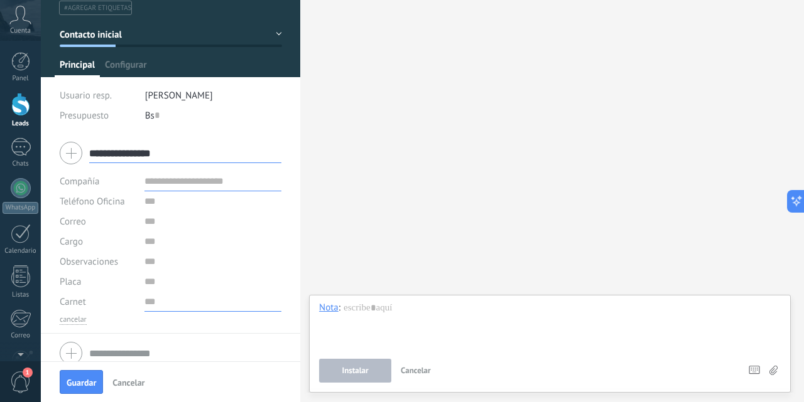
scroll to position [51, 0]
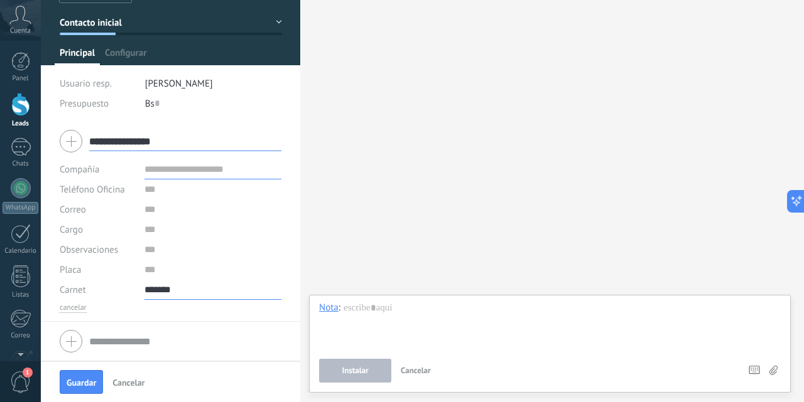
type input "*******"
click at [146, 272] on input "text" at bounding box center [212, 270] width 137 height 20
type input "********"
click at [149, 253] on input "text" at bounding box center [212, 250] width 137 height 20
type input "**********"
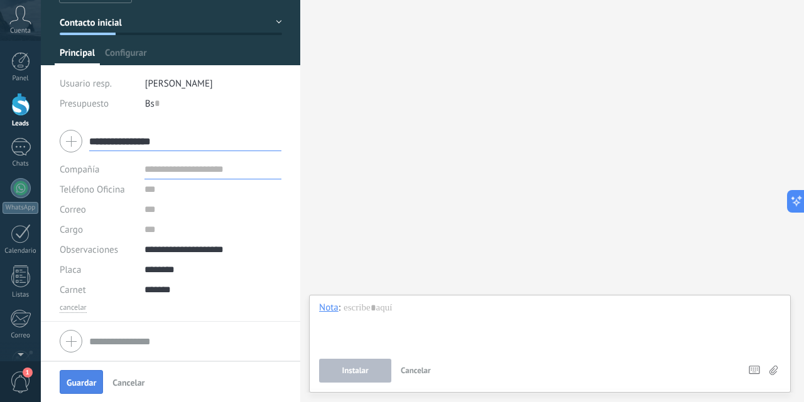
click at [84, 385] on span "Guardar" at bounding box center [82, 383] width 30 height 9
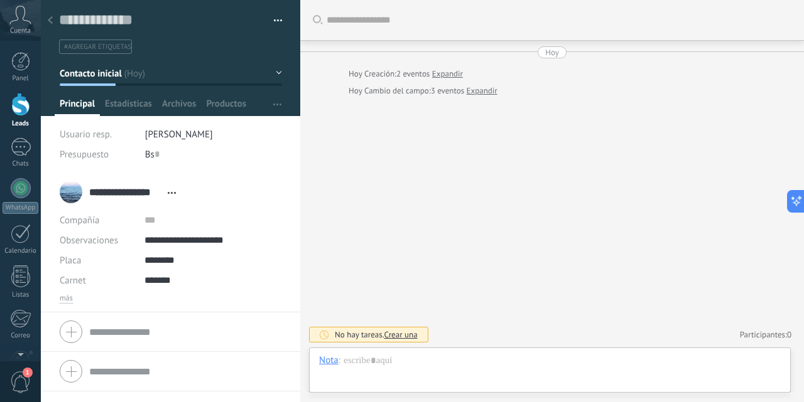
scroll to position [19, 0]
click at [82, 100] on span "Principal" at bounding box center [77, 107] width 35 height 18
click at [119, 104] on span "Estadísticas" at bounding box center [128, 107] width 47 height 18
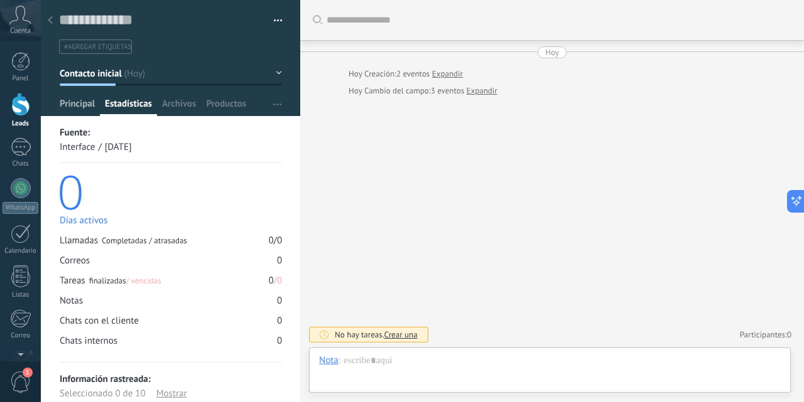
click at [78, 107] on span "Principal" at bounding box center [77, 107] width 35 height 18
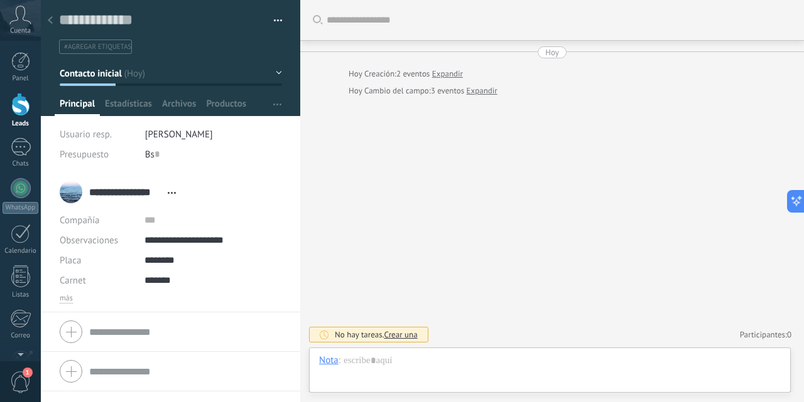
click at [274, 21] on button "button" at bounding box center [273, 20] width 18 height 19
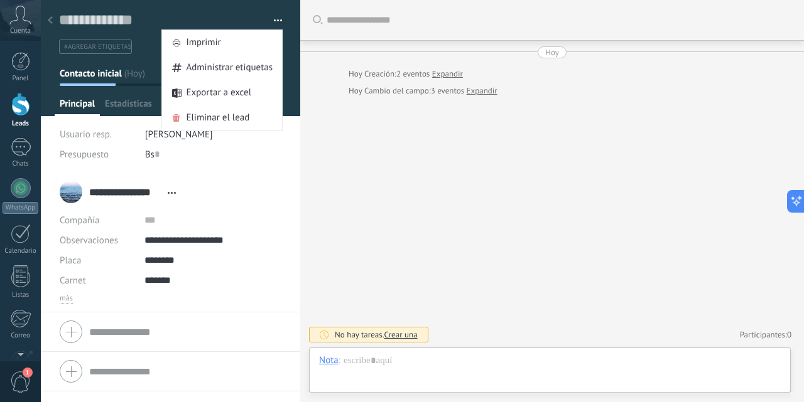
click at [373, 178] on div "Buscar Carga más [DATE] [DATE] Creación: 2 eventos Expandir [DATE] Cambio del c…" at bounding box center [552, 201] width 504 height 402
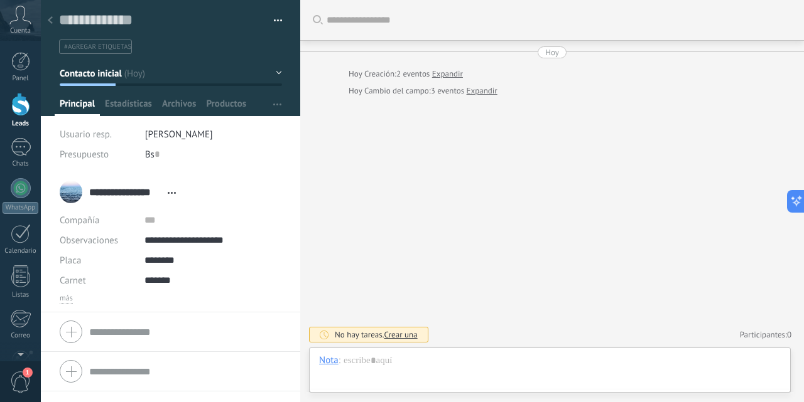
click at [14, 108] on div at bounding box center [20, 104] width 19 height 23
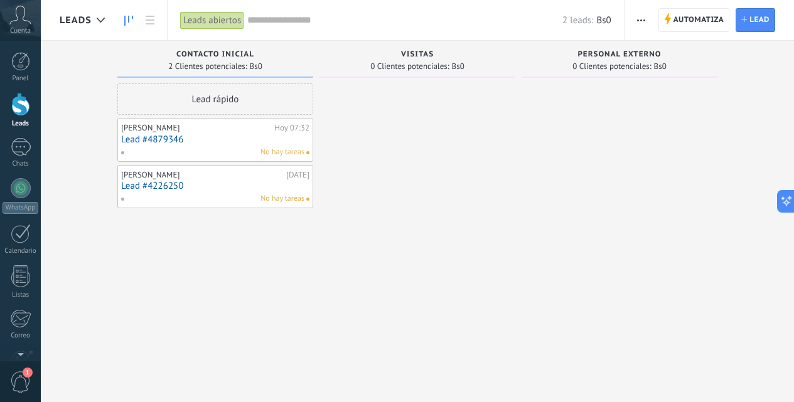
click at [145, 136] on link "Lead #4879346" at bounding box center [215, 139] width 188 height 11
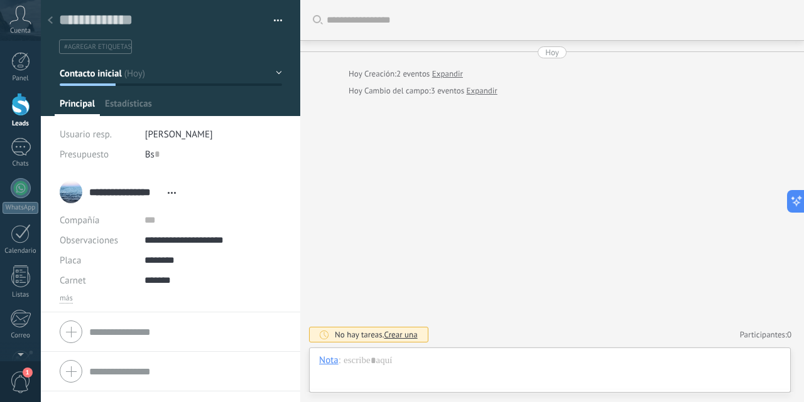
scroll to position [19, 0]
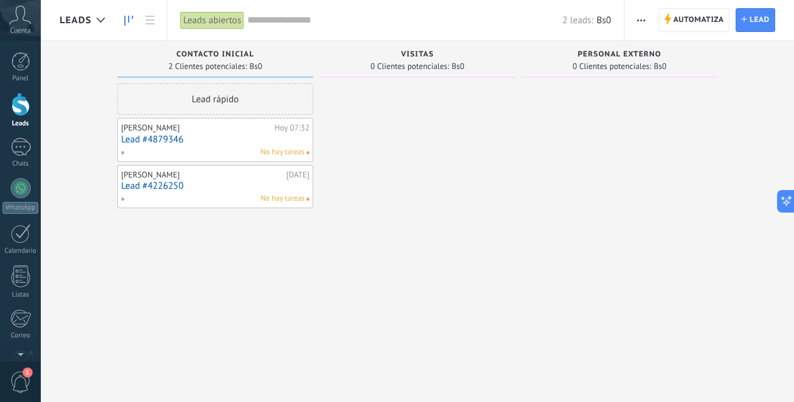
click at [170, 139] on link "Lead #4879346" at bounding box center [215, 139] width 188 height 11
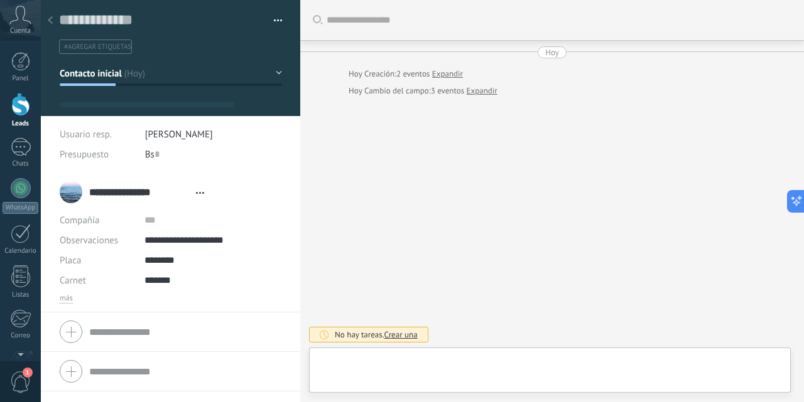
type textarea "**********"
click at [122, 49] on span "#agregar etiquetas" at bounding box center [97, 47] width 67 height 9
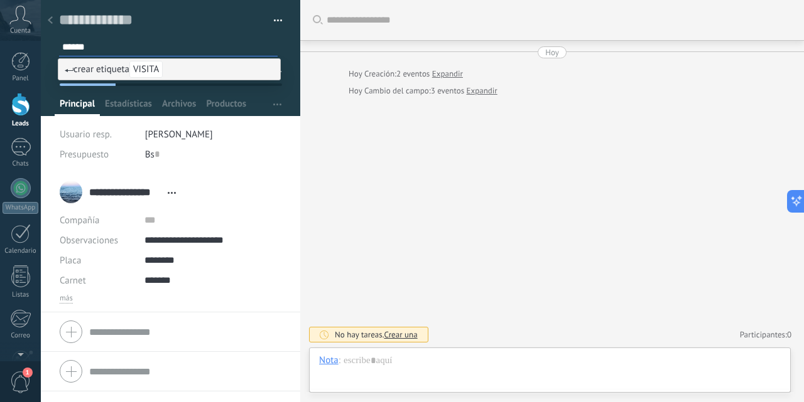
type input "******"
click at [105, 70] on span "crear etiqueta VISITA" at bounding box center [114, 69] width 98 height 12
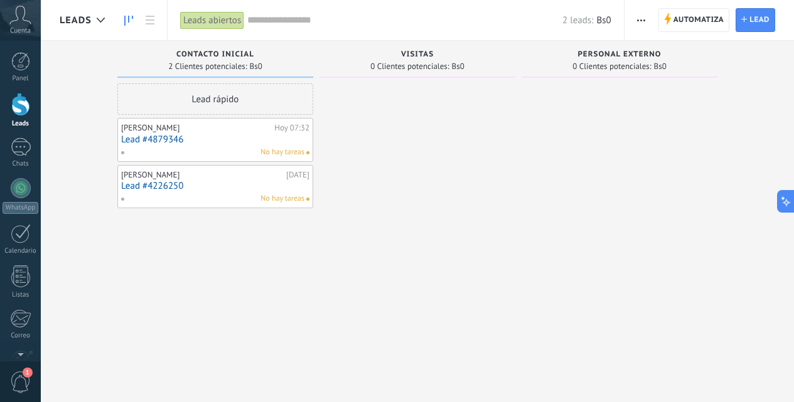
click at [174, 138] on link "Lead #4879346" at bounding box center [215, 139] width 188 height 11
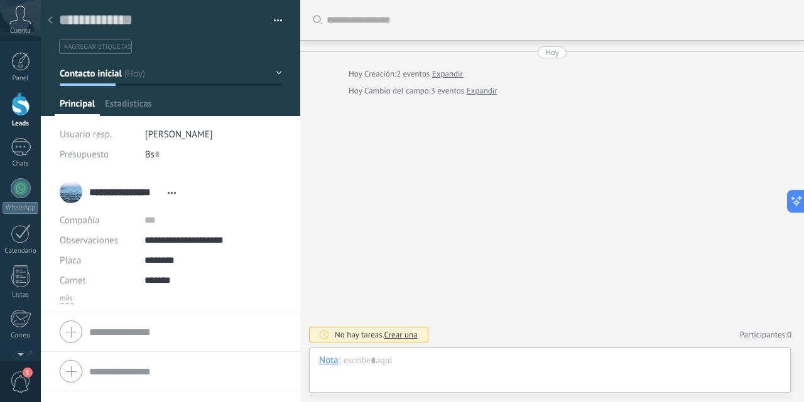
scroll to position [19, 0]
click at [105, 48] on span "#agregar etiquetas" at bounding box center [97, 47] width 67 height 9
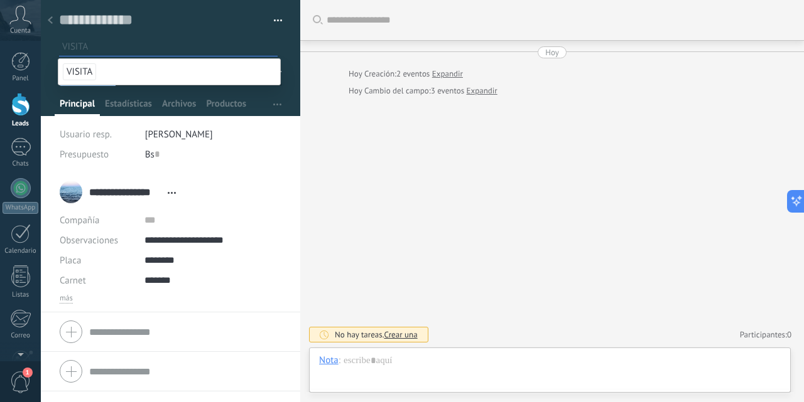
click at [134, 67] on li "VISITA" at bounding box center [169, 72] width 222 height 26
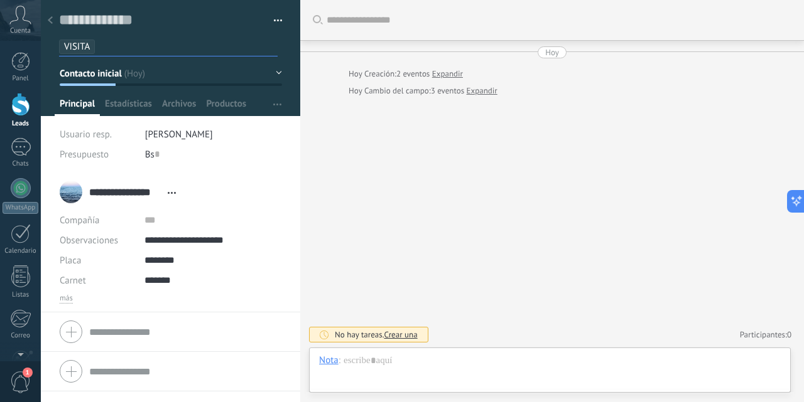
click at [271, 73] on button "Contacto inicial" at bounding box center [171, 73] width 222 height 23
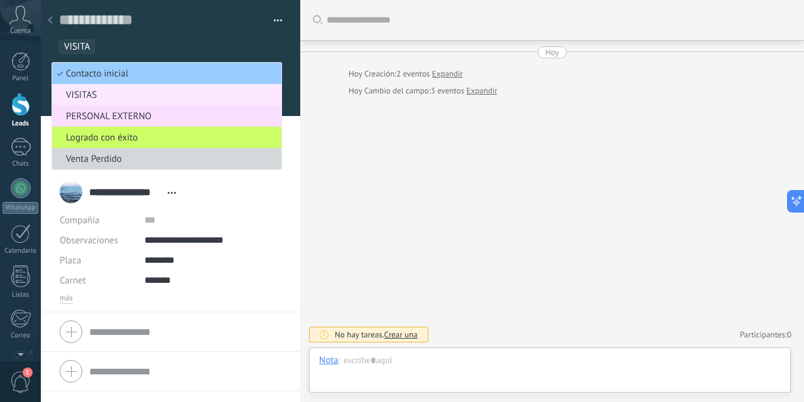
click at [136, 96] on span "VISITAS" at bounding box center [164, 95] width 225 height 12
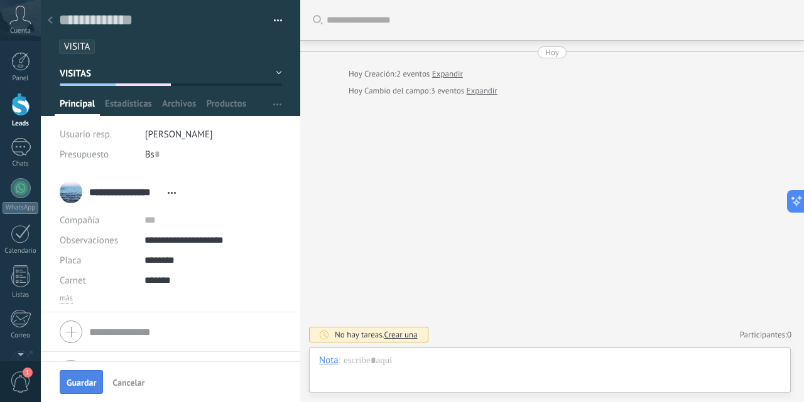
click at [85, 381] on span "Guardar" at bounding box center [82, 383] width 30 height 9
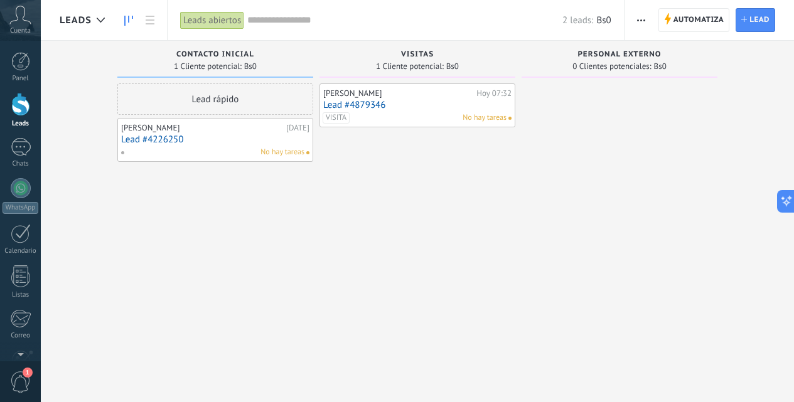
click at [348, 94] on div "[PERSON_NAME]" at bounding box center [398, 94] width 150 height 10
click at [186, 138] on link "Lead #4226250" at bounding box center [215, 139] width 188 height 11
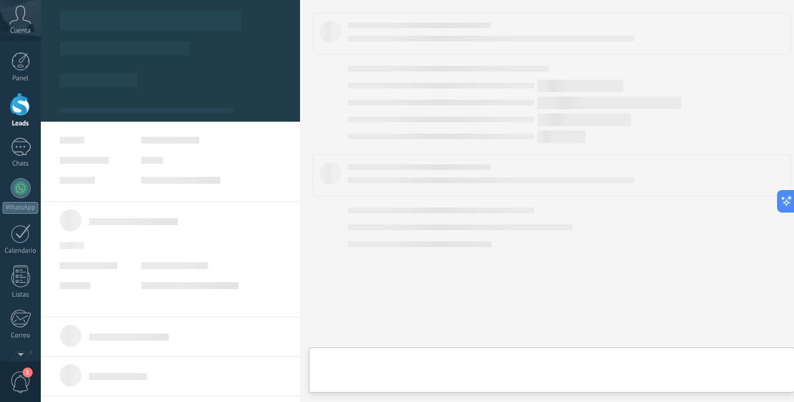
click at [185, 138] on body ".abccls-1,.abccls-2{fill-rule:evenodd}.abccls-2{fill:#fff} .abfcls-1{fill:none}…" at bounding box center [397, 201] width 794 height 402
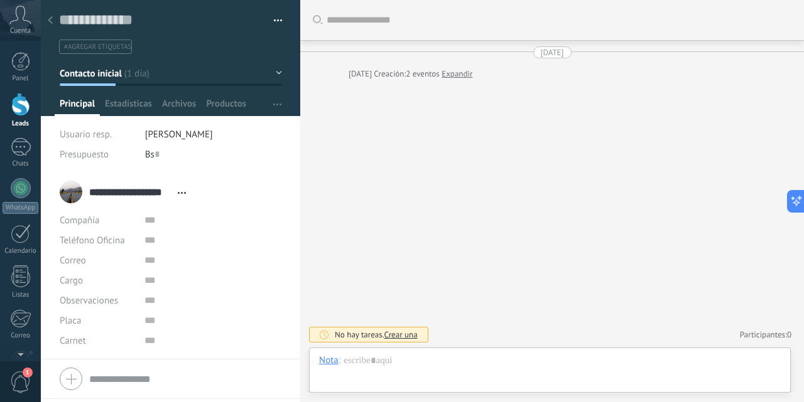
scroll to position [36, 0]
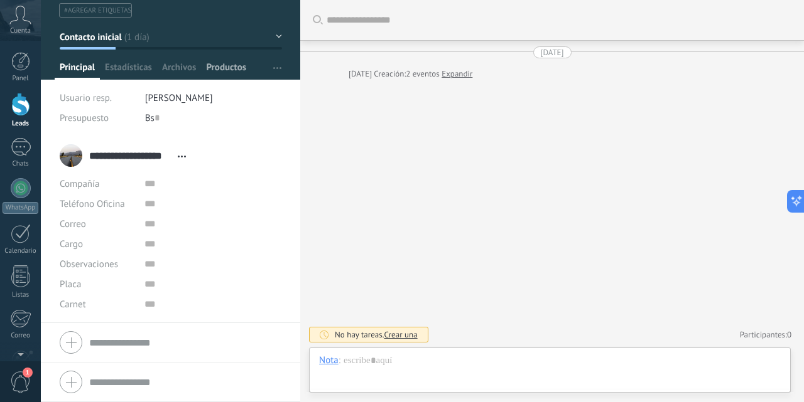
click at [238, 69] on span "Productos" at bounding box center [226, 71] width 40 height 18
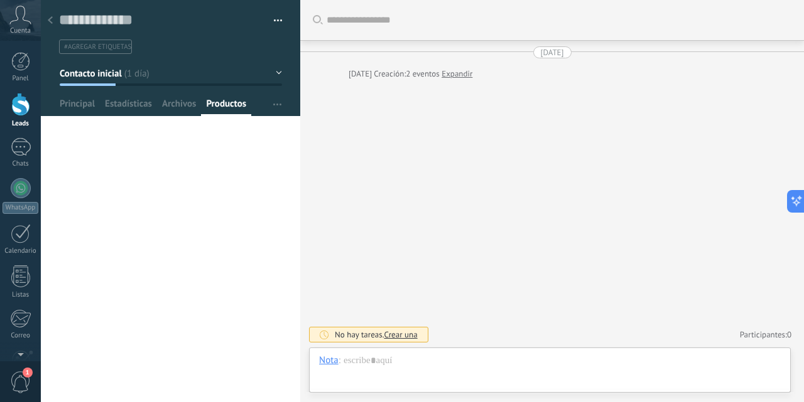
click at [23, 105] on div at bounding box center [20, 104] width 19 height 23
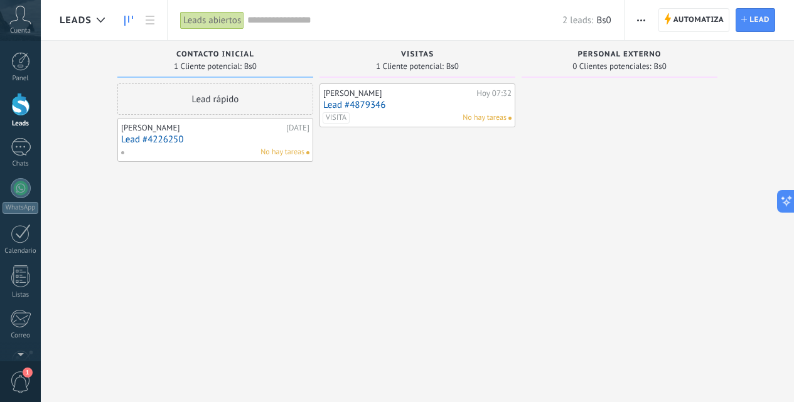
click at [210, 139] on link "Lead #4226250" at bounding box center [215, 139] width 188 height 11
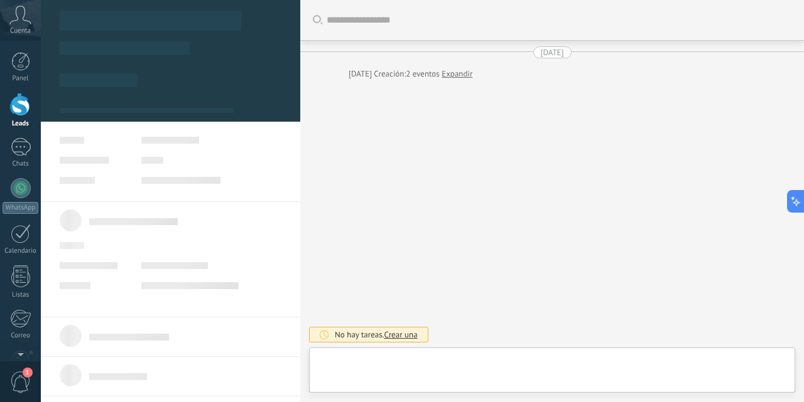
type textarea "**********"
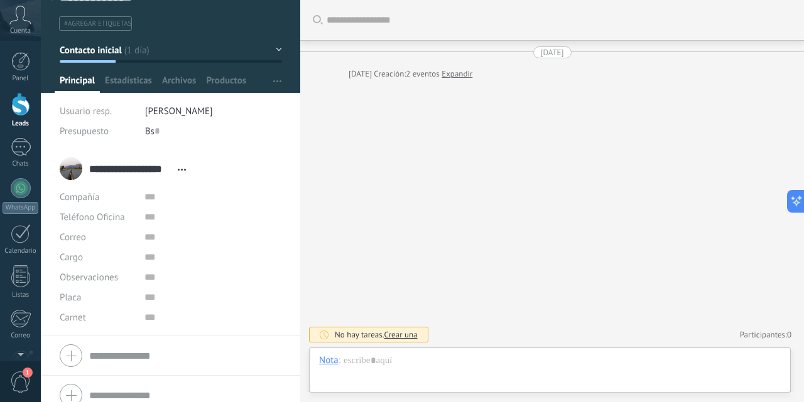
scroll to position [36, 0]
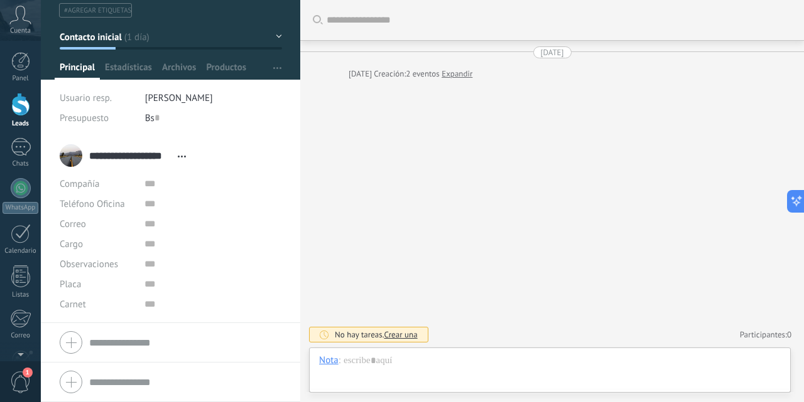
click at [184, 156] on icon at bounding box center [182, 157] width 8 height 2
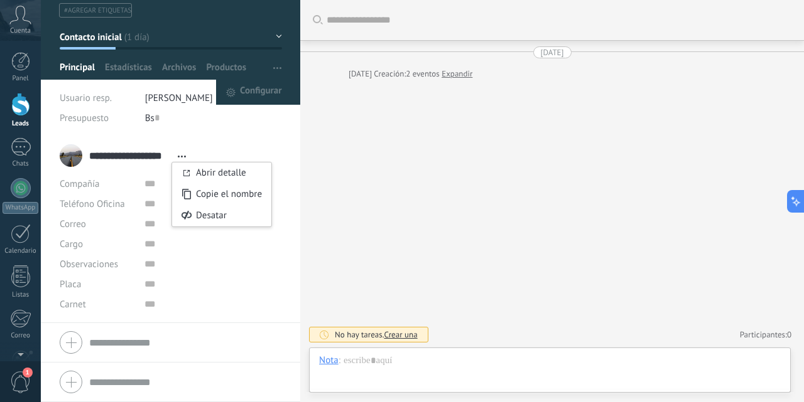
click at [274, 69] on span "button" at bounding box center [277, 68] width 8 height 24
click at [263, 90] on span "Configurar" at bounding box center [260, 92] width 41 height 25
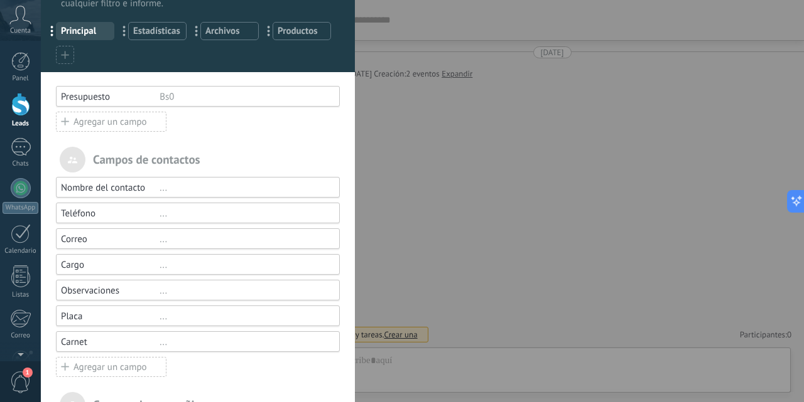
scroll to position [126, 0]
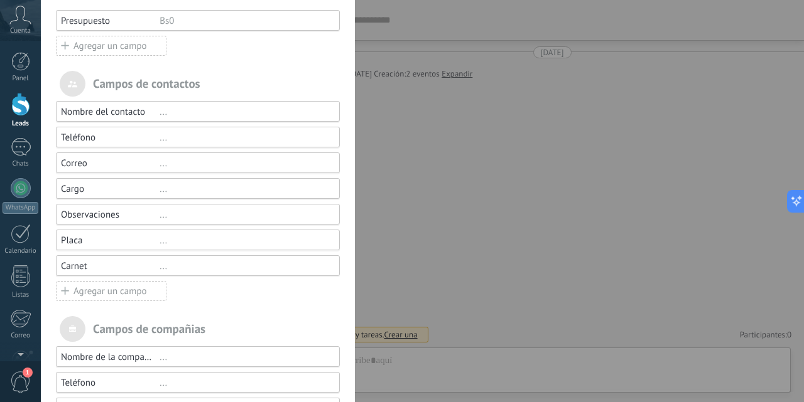
click at [119, 292] on div "Agregar un campo" at bounding box center [111, 291] width 111 height 20
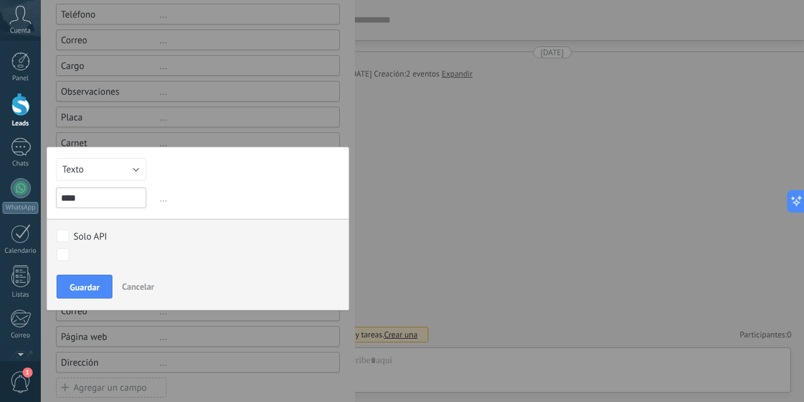
scroll to position [251, 0]
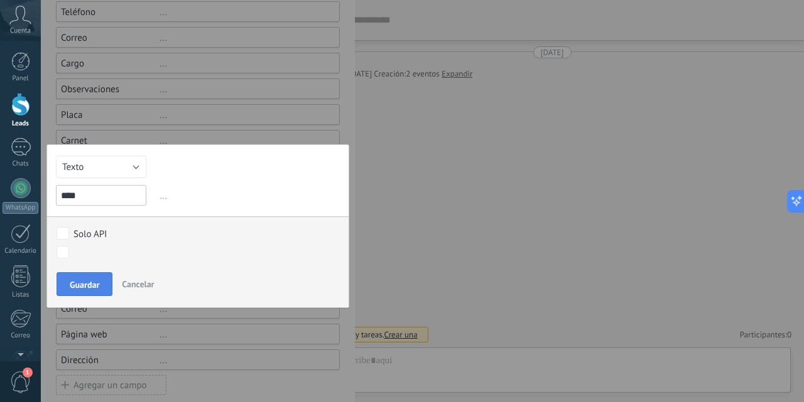
type input "****"
click at [91, 286] on span "Guardar" at bounding box center [85, 285] width 30 height 9
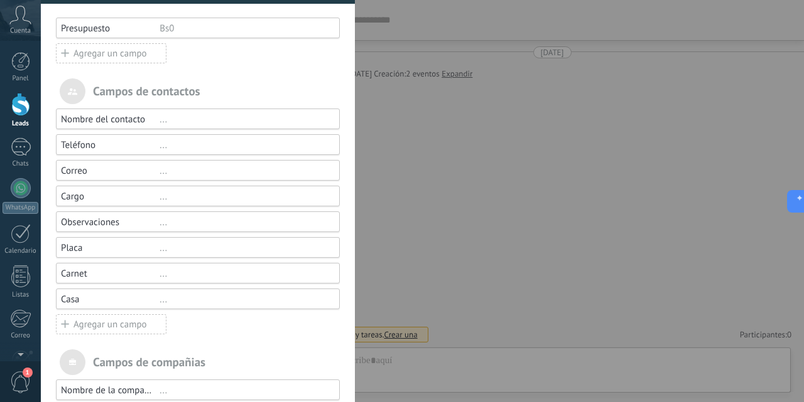
scroll to position [0, 0]
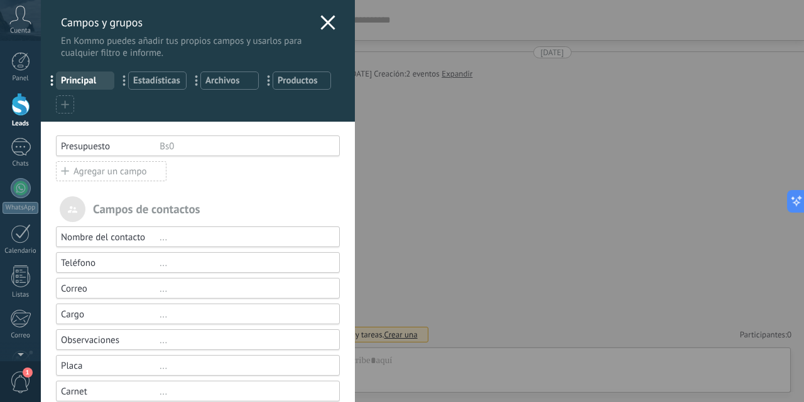
click at [320, 23] on icon at bounding box center [327, 22] width 15 height 15
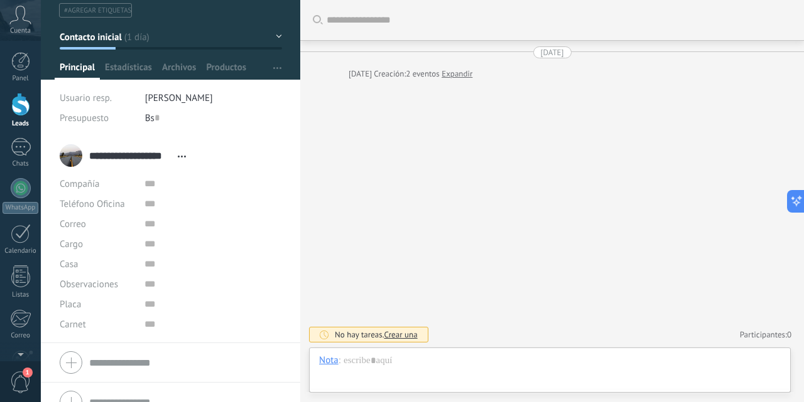
scroll to position [57, 0]
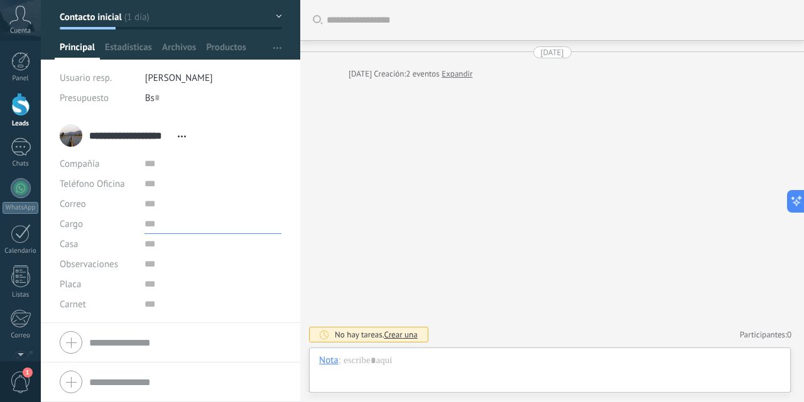
click at [146, 227] on input "text" at bounding box center [212, 224] width 137 height 20
click at [149, 208] on input "text" at bounding box center [212, 204] width 137 height 20
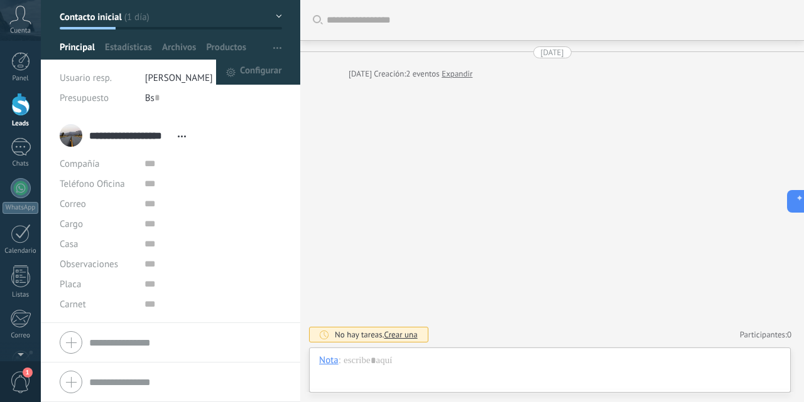
click at [278, 48] on button "button" at bounding box center [277, 48] width 18 height 24
click at [265, 62] on span "Configurar" at bounding box center [260, 72] width 41 height 25
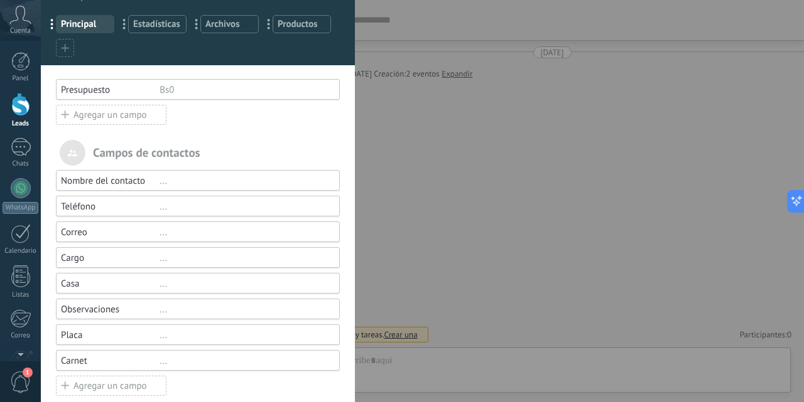
scroll to position [126, 0]
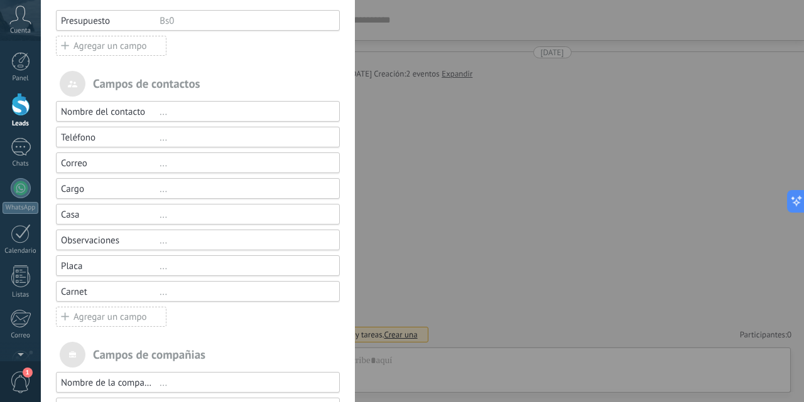
click at [163, 140] on div "..." at bounding box center [243, 138] width 169 height 12
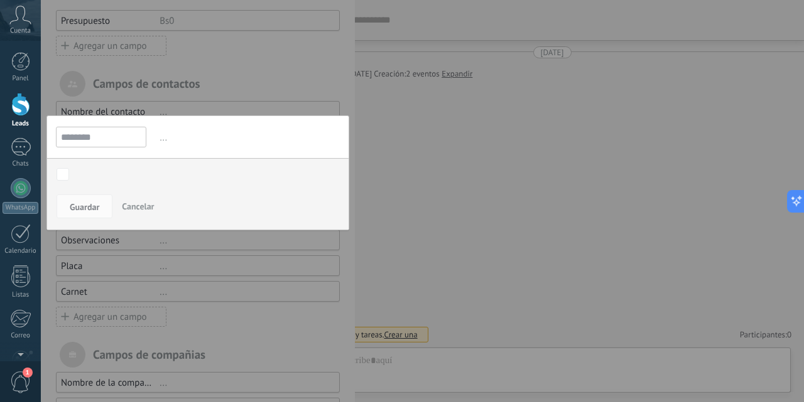
click at [139, 204] on span "Cancelar" at bounding box center [138, 206] width 32 height 11
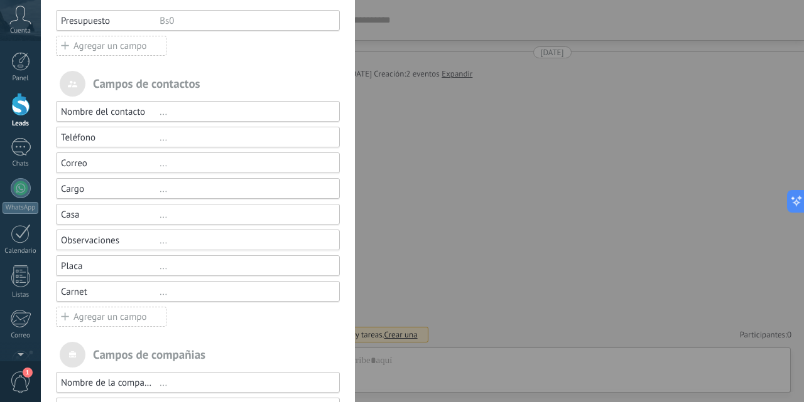
scroll to position [0, 0]
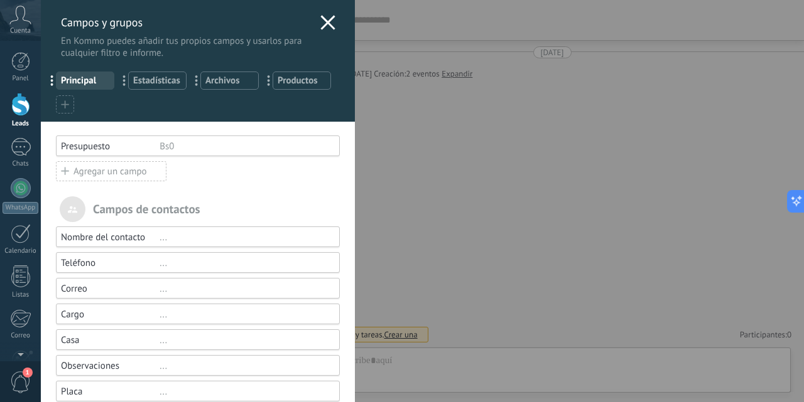
click at [323, 19] on icon at bounding box center [327, 22] width 15 height 15
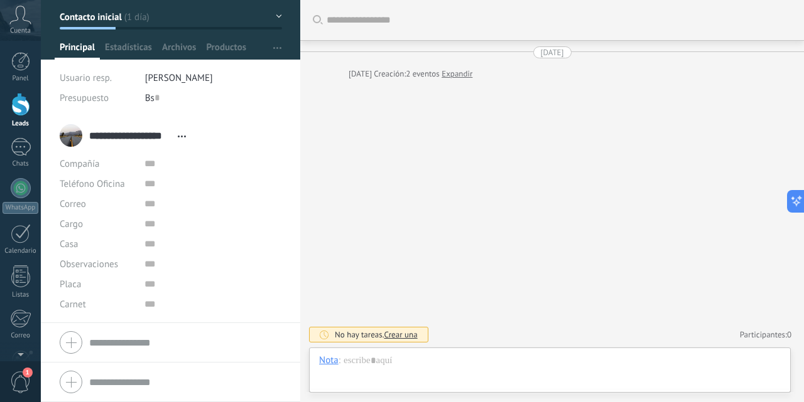
click at [16, 97] on div at bounding box center [20, 104] width 19 height 23
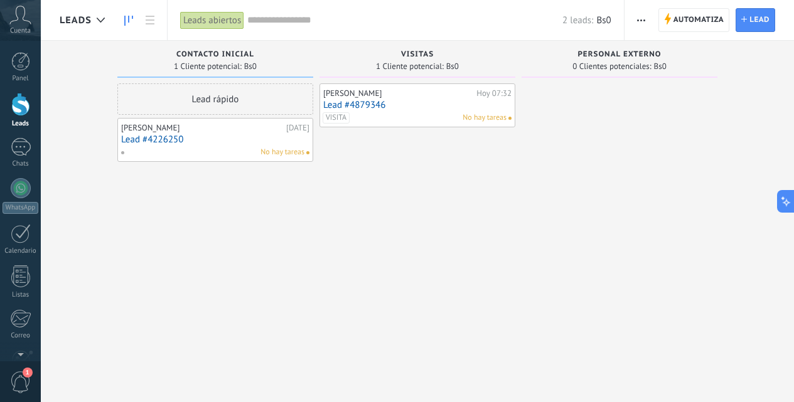
click at [364, 100] on link "Lead #4879346" at bounding box center [417, 105] width 188 height 11
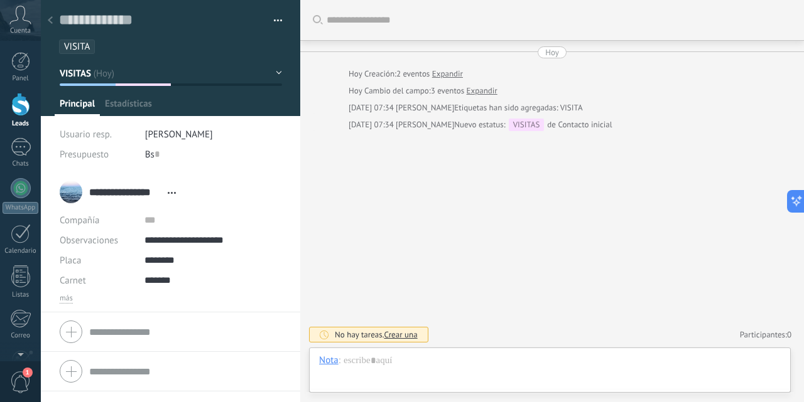
scroll to position [19, 0]
click at [270, 72] on button "VISITAS" at bounding box center [171, 73] width 222 height 23
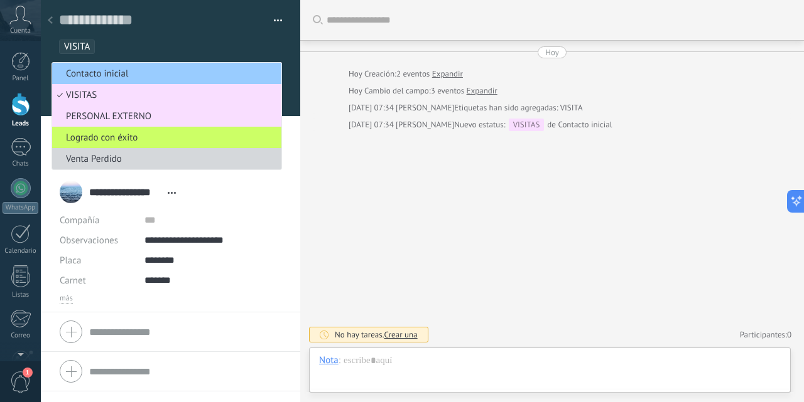
click at [362, 170] on div "Buscar Carga más [DATE] [DATE] Creación: 2 eventos Expandir [DATE] Cambio del c…" at bounding box center [552, 201] width 504 height 402
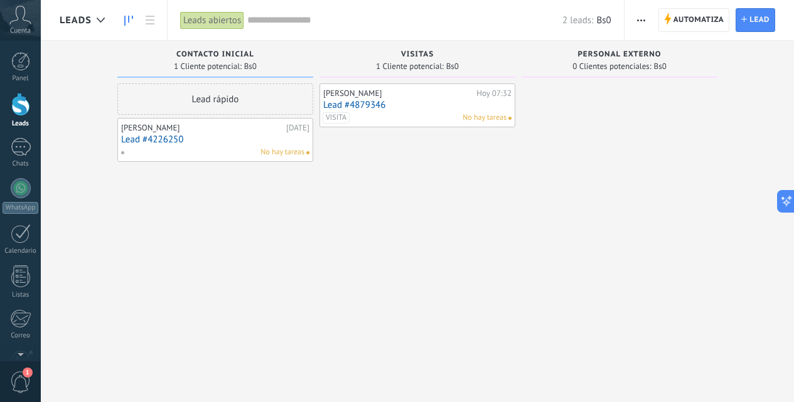
click at [644, 23] on span "button" at bounding box center [641, 20] width 8 height 24
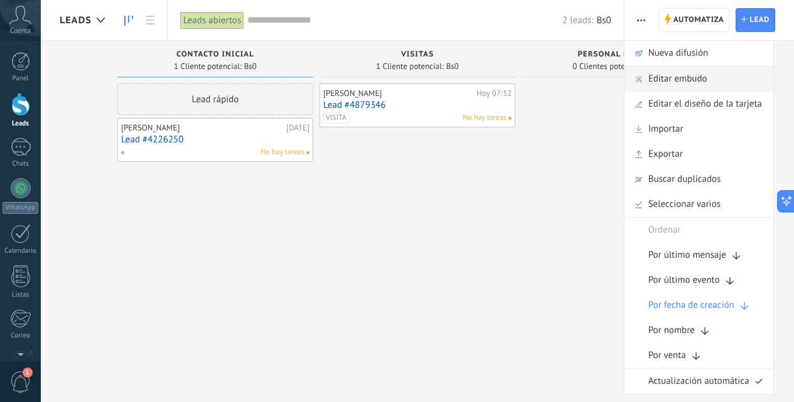
click at [659, 83] on span "Editar embudo" at bounding box center [678, 79] width 59 height 25
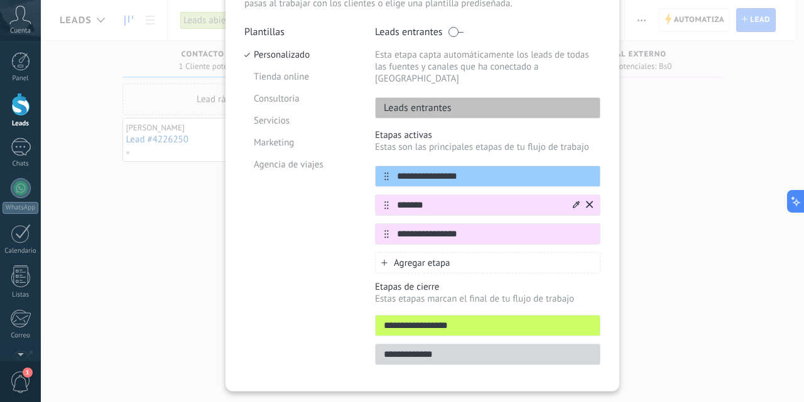
scroll to position [124, 0]
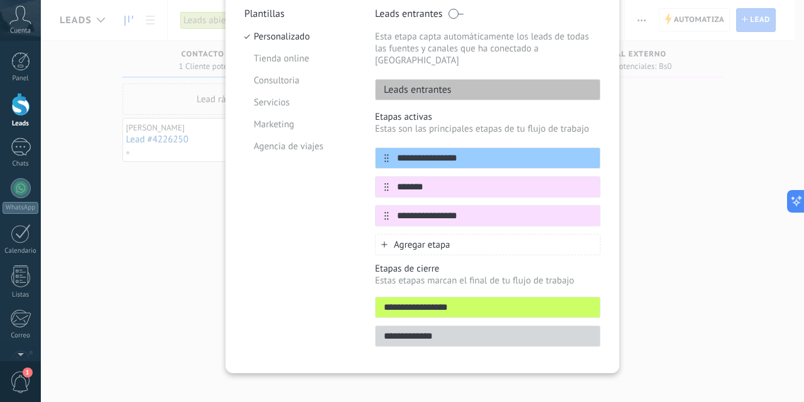
click at [590, 301] on input "**********" at bounding box center [487, 307] width 224 height 13
click at [561, 326] on div "**********" at bounding box center [487, 336] width 225 height 21
click at [586, 330] on input "**********" at bounding box center [487, 336] width 224 height 13
click at [384, 275] on p "Estas etapas marcan el final de tu flujo de trabajo" at bounding box center [487, 281] width 225 height 12
click at [509, 275] on p "Estas etapas marcan el final de tu flujo de trabajo" at bounding box center [487, 281] width 225 height 12
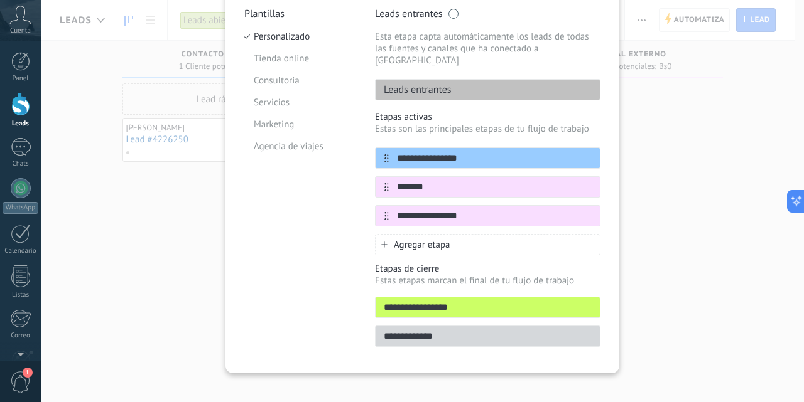
click at [387, 275] on p "Estas etapas marcan el final de tu flujo de trabajo" at bounding box center [487, 281] width 225 height 12
click at [566, 337] on div "**********" at bounding box center [487, 181] width 225 height 347
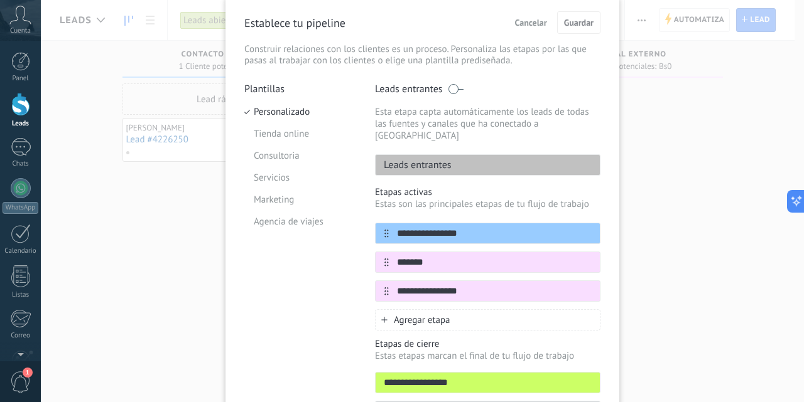
scroll to position [0, 0]
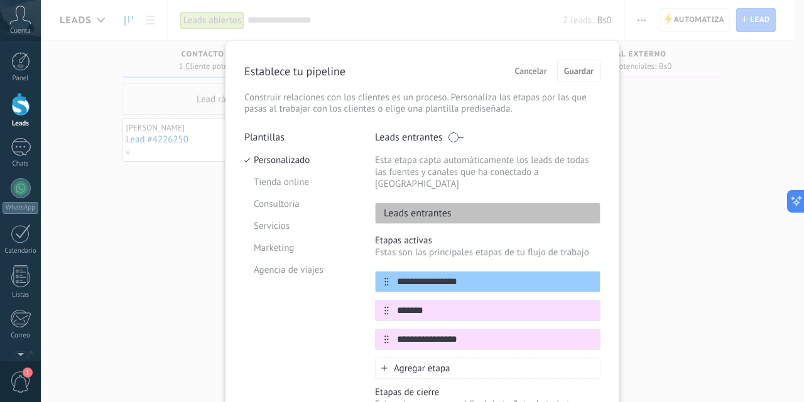
click at [533, 71] on span "Cancelar" at bounding box center [531, 71] width 32 height 9
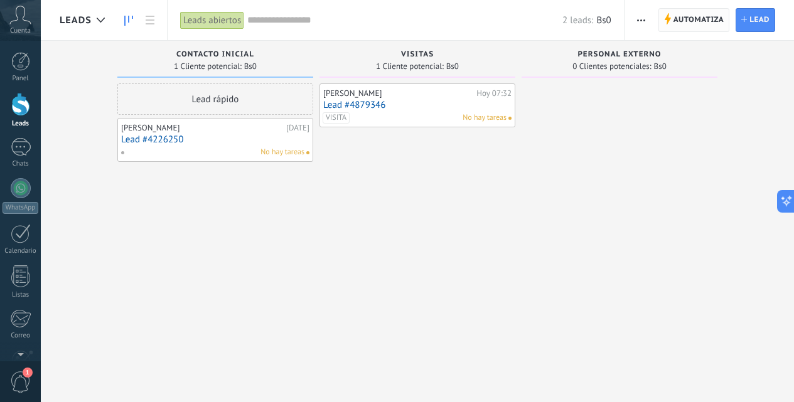
click at [693, 14] on span "Automatiza" at bounding box center [699, 20] width 51 height 23
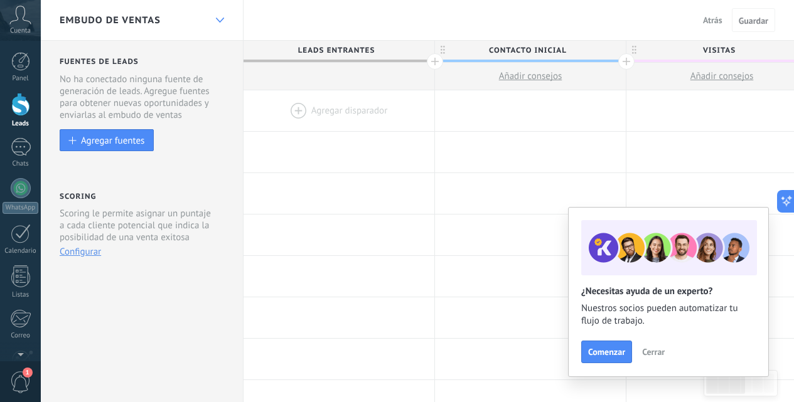
click at [220, 14] on div at bounding box center [219, 20] width 21 height 24
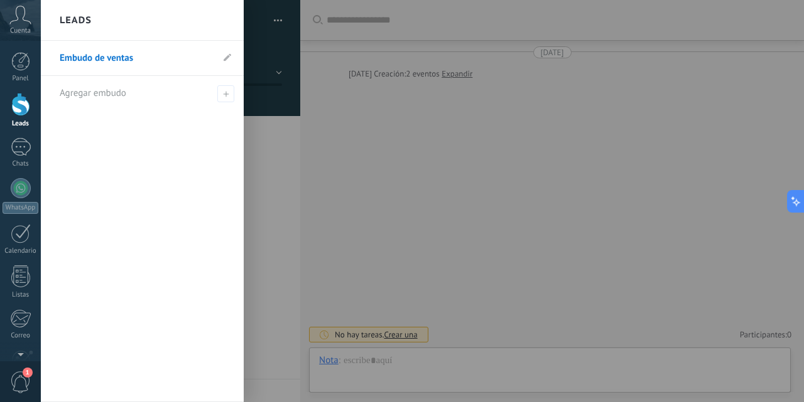
scroll to position [19, 0]
type textarea "**********"
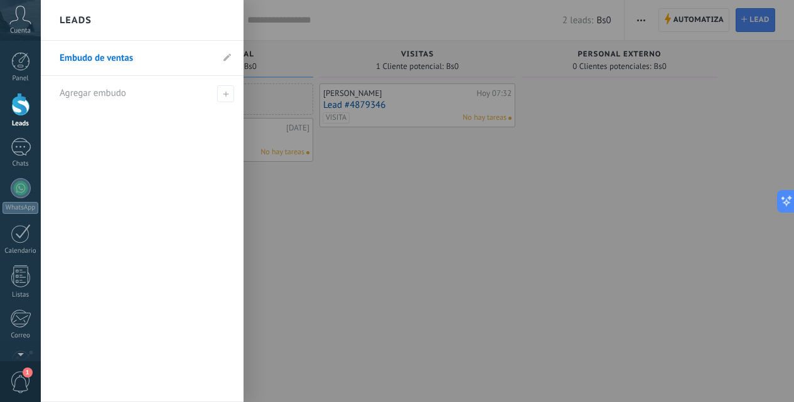
click at [13, 104] on div at bounding box center [20, 104] width 19 height 23
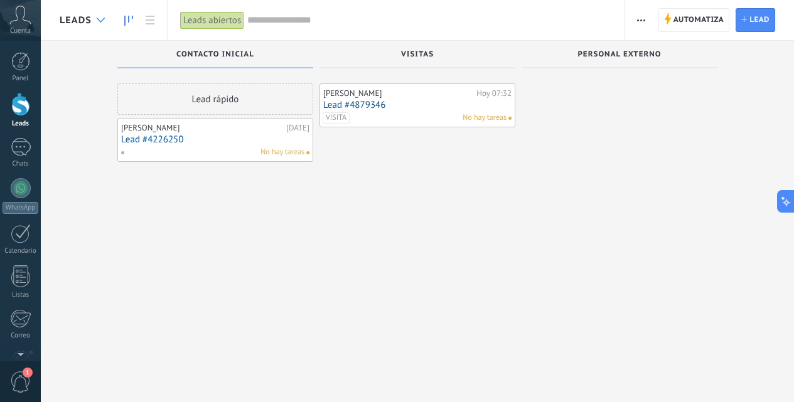
click at [99, 21] on icon at bounding box center [101, 20] width 8 height 5
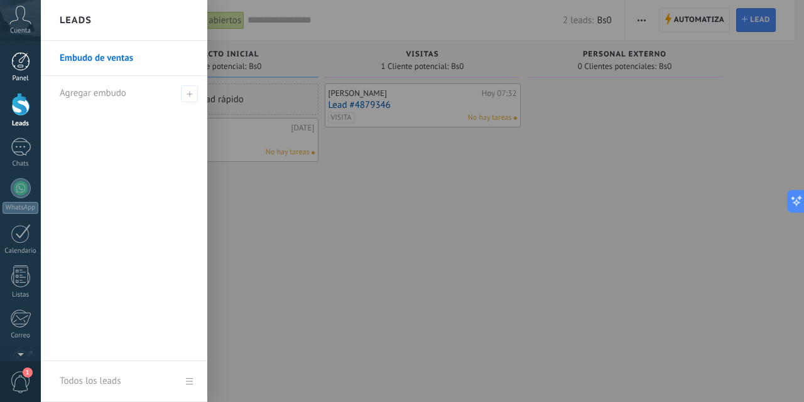
click at [18, 65] on div at bounding box center [20, 61] width 19 height 19
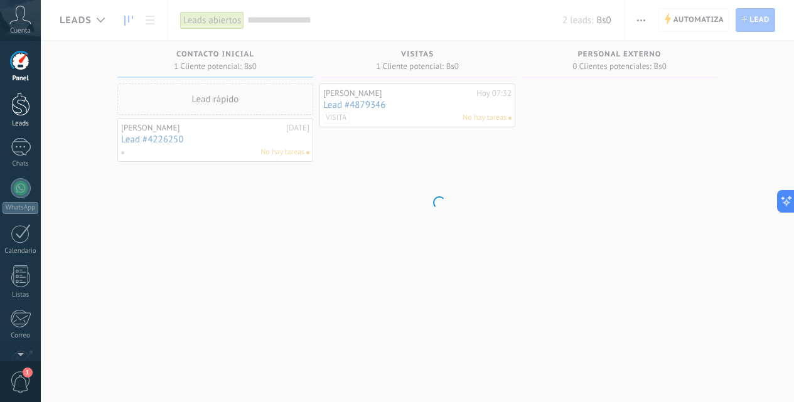
click at [19, 111] on div at bounding box center [20, 104] width 19 height 23
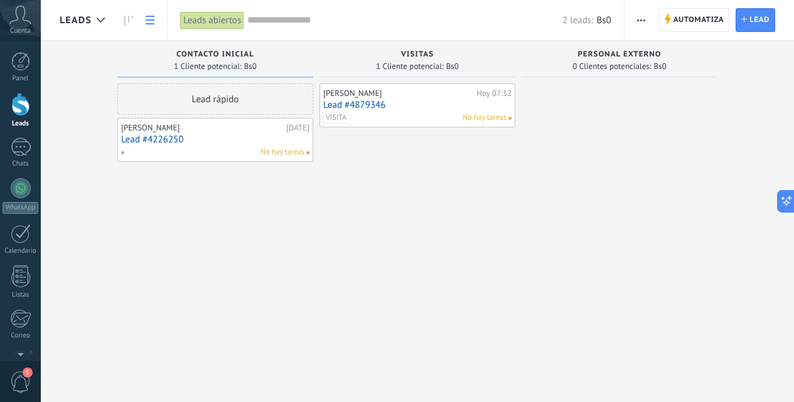
click at [154, 19] on use at bounding box center [150, 20] width 9 height 9
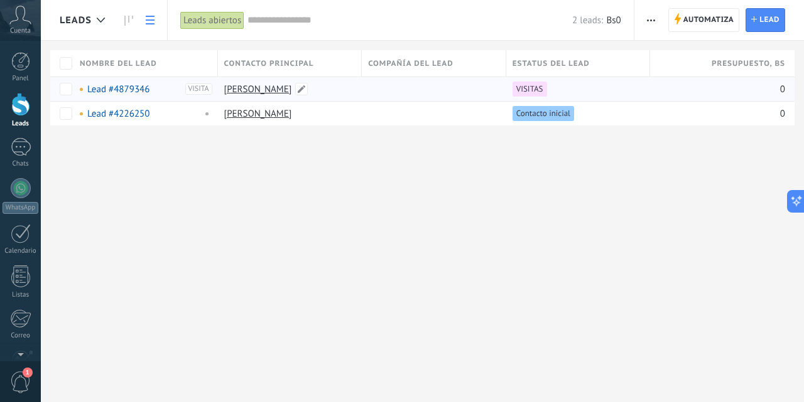
click at [237, 91] on link "[PERSON_NAME]" at bounding box center [258, 90] width 68 height 12
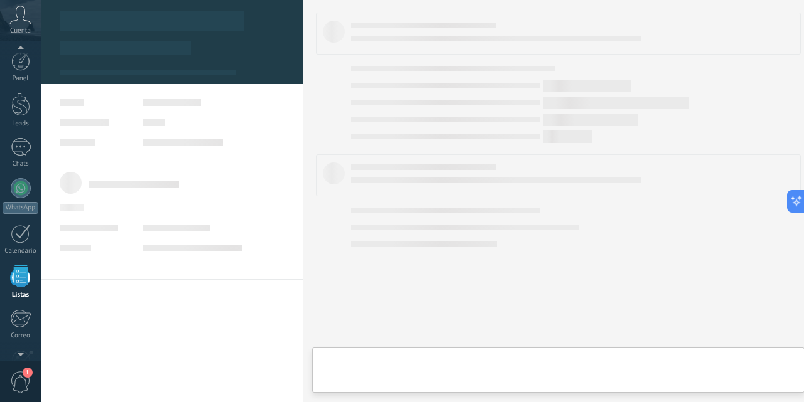
scroll to position [78, 0]
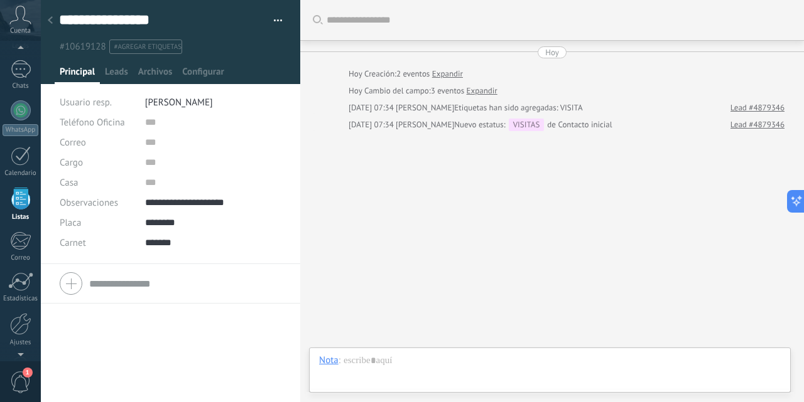
click at [92, 186] on div "Casa" at bounding box center [98, 183] width 76 height 20
click at [77, 181] on span "Casa" at bounding box center [69, 182] width 19 height 9
click at [126, 188] on div "Casa" at bounding box center [98, 183] width 76 height 20
click at [206, 68] on span "Configurar" at bounding box center [202, 75] width 41 height 18
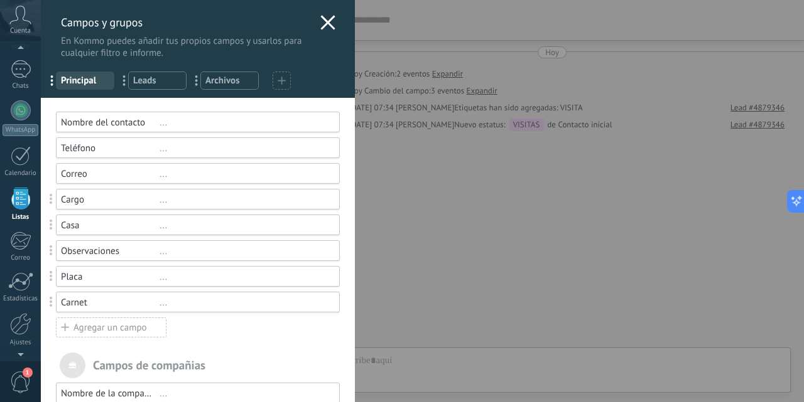
click at [321, 23] on use at bounding box center [327, 22] width 14 height 14
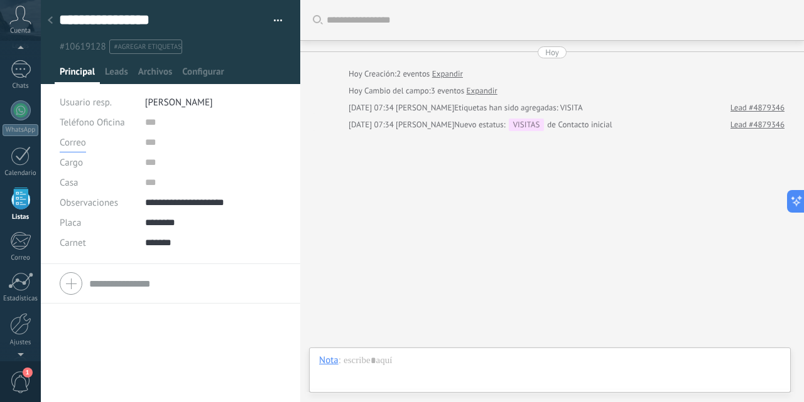
click at [84, 144] on span "Correo" at bounding box center [73, 143] width 26 height 12
click at [94, 169] on span "E-mail priv." at bounding box center [85, 164] width 79 height 12
click at [89, 174] on div "Casa" at bounding box center [98, 183] width 76 height 20
click at [115, 146] on div "Correo E-mail priv. Otro e-mail E-mail priv." at bounding box center [98, 142] width 76 height 20
click at [155, 165] on input "text" at bounding box center [213, 163] width 137 height 20
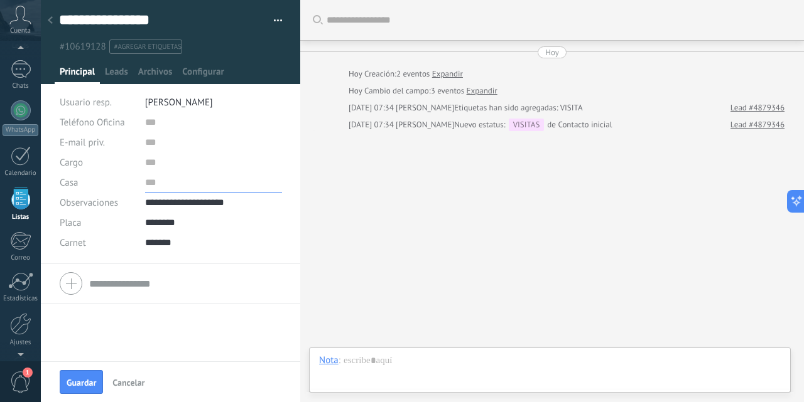
click at [149, 180] on input "text" at bounding box center [213, 183] width 137 height 20
type input "****"
click at [84, 379] on span "Guardar" at bounding box center [82, 383] width 30 height 9
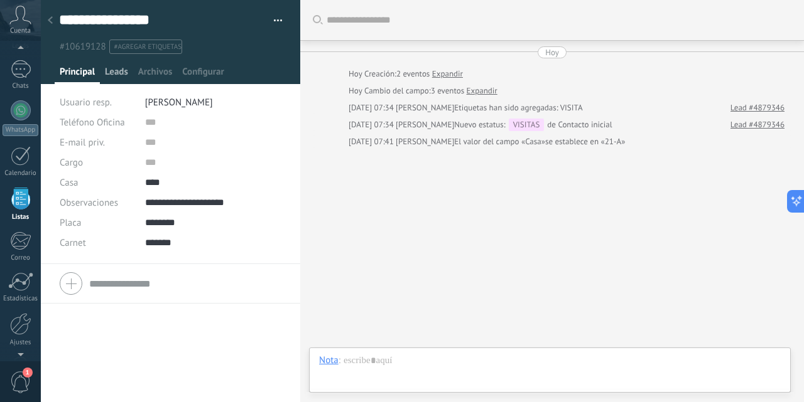
click at [114, 77] on span "Leads" at bounding box center [116, 75] width 23 height 18
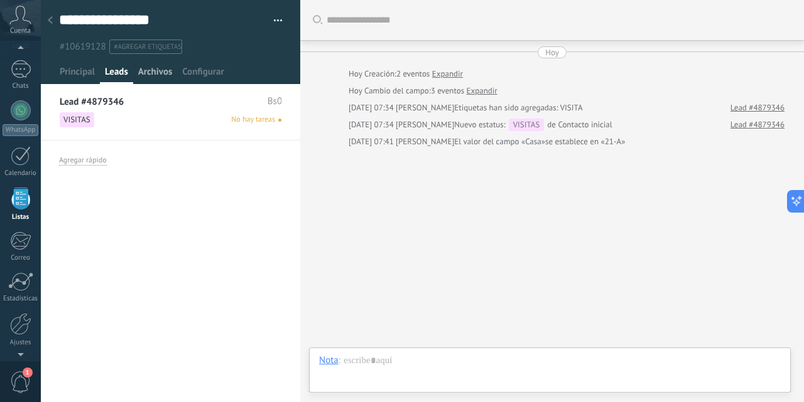
click at [154, 75] on span "Archivos" at bounding box center [155, 75] width 34 height 18
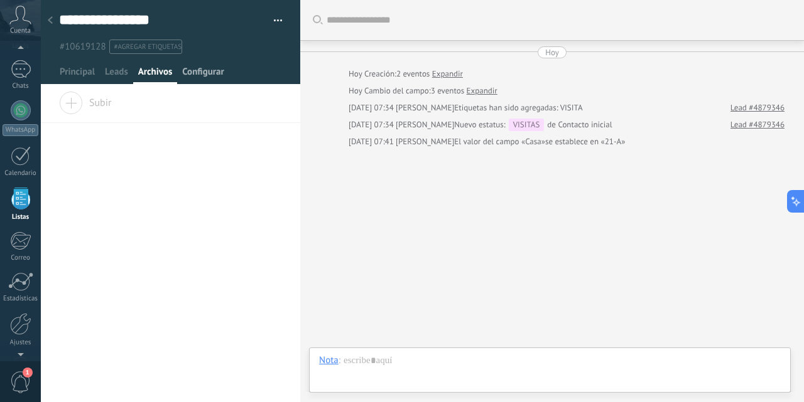
click at [188, 73] on span "Configurar" at bounding box center [202, 75] width 41 height 18
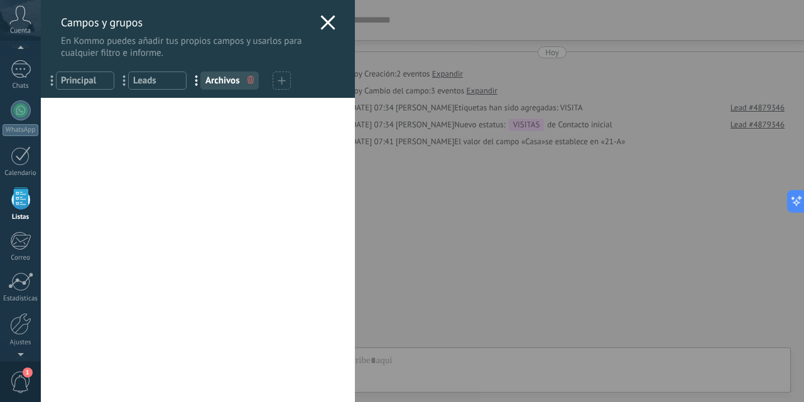
click at [324, 22] on use at bounding box center [327, 22] width 14 height 14
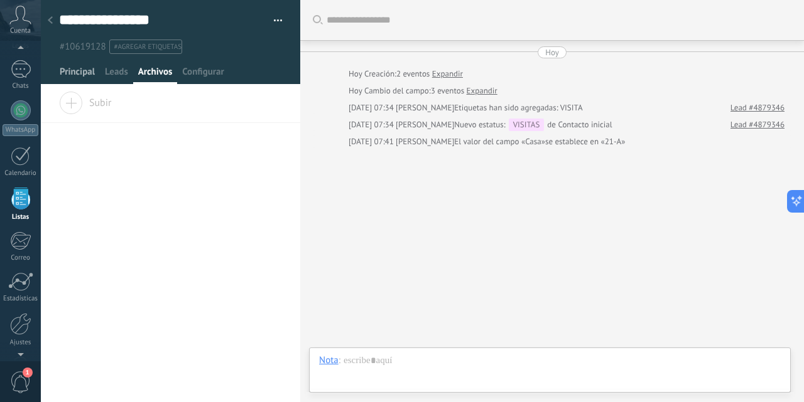
click at [83, 70] on span "Principal" at bounding box center [77, 75] width 35 height 18
